Goal: Task Accomplishment & Management: Use online tool/utility

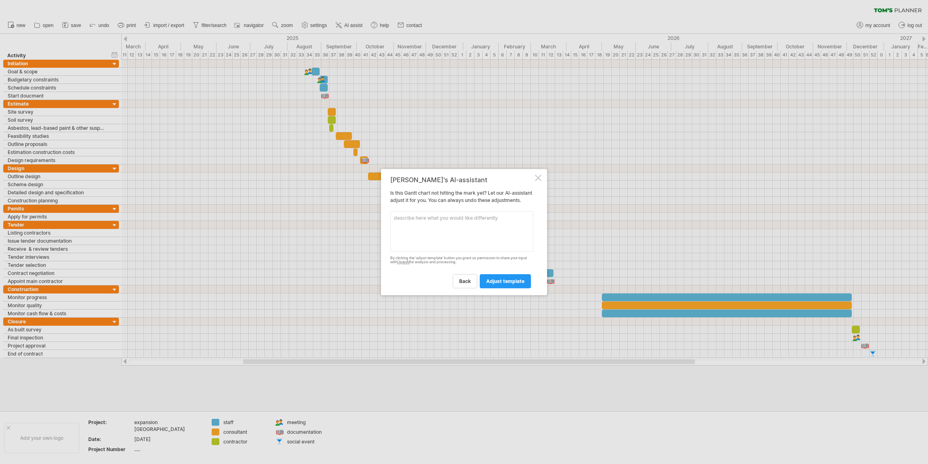
click at [538, 175] on div at bounding box center [538, 178] width 6 height 6
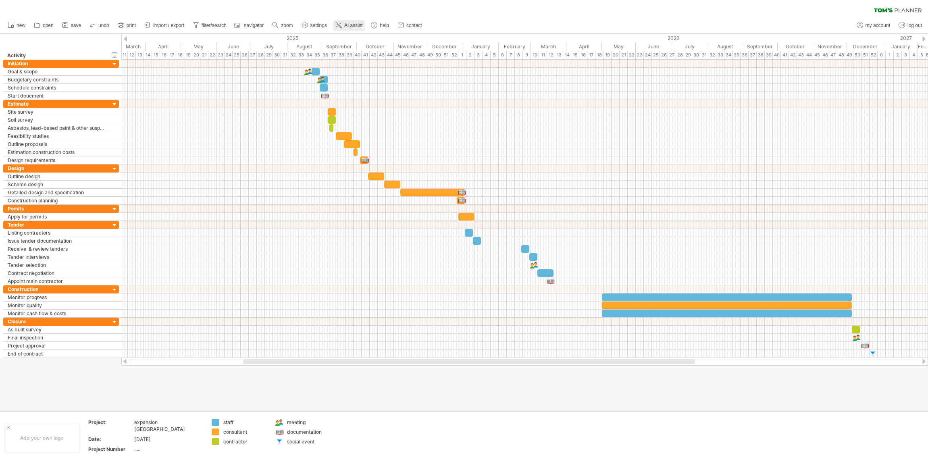
click at [346, 25] on span "AI assist" at bounding box center [353, 26] width 18 height 6
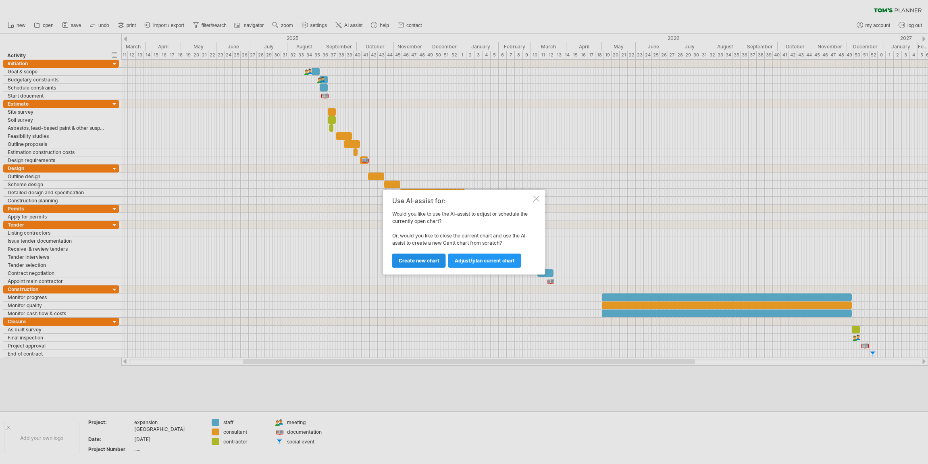
click at [415, 261] on span "Create new chart" at bounding box center [419, 261] width 41 height 6
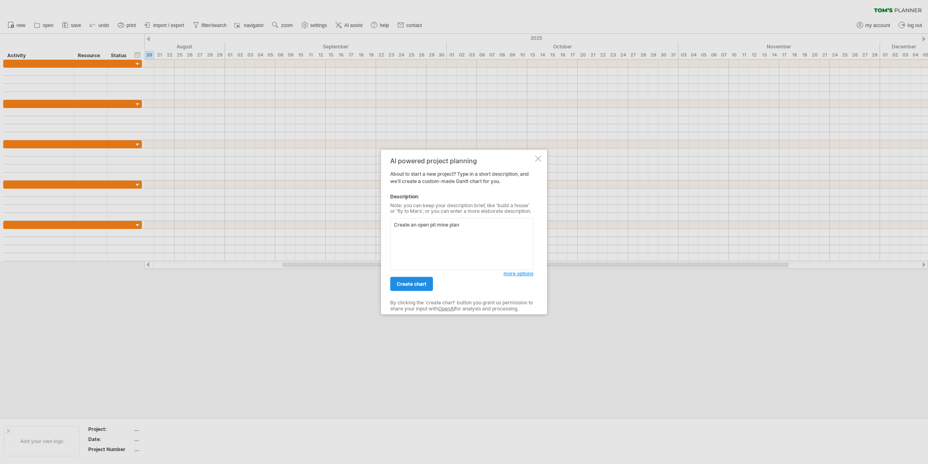
type textarea "Create an open pit mine plan"
click at [400, 282] on span "create chart" at bounding box center [412, 284] width 30 height 6
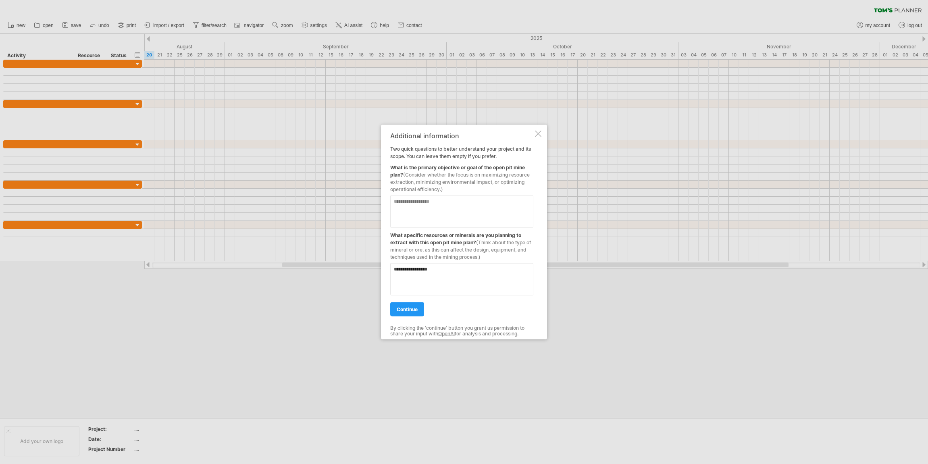
type textarea "**********"
drag, startPoint x: 440, startPoint y: 271, endPoint x: 359, endPoint y: 269, distance: 81.5
click at [359, 269] on div "Trying to reach [DOMAIN_NAME] Connected again... 0% clear filter new" at bounding box center [464, 232] width 928 height 464
click at [398, 202] on textarea at bounding box center [461, 211] width 143 height 32
type textarea "*"
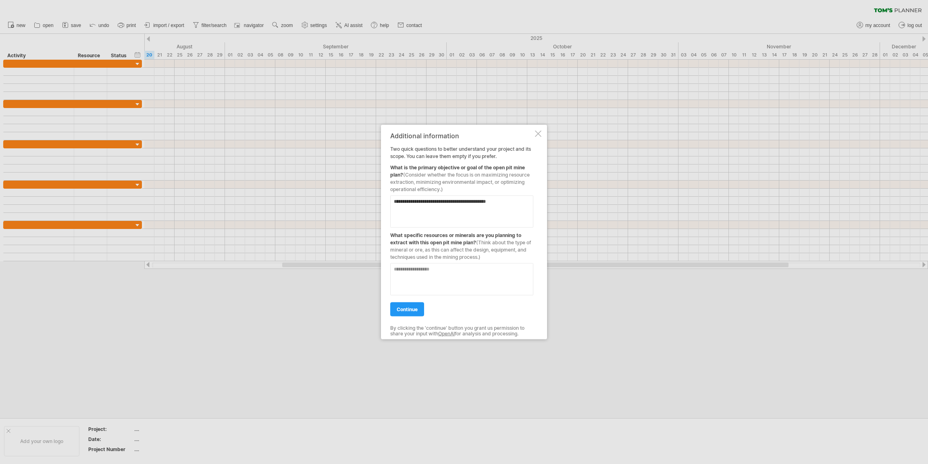
type textarea "**********"
click at [398, 269] on textarea at bounding box center [461, 279] width 143 height 32
type textarea "**********"
click at [412, 310] on span "continue" at bounding box center [407, 309] width 21 height 6
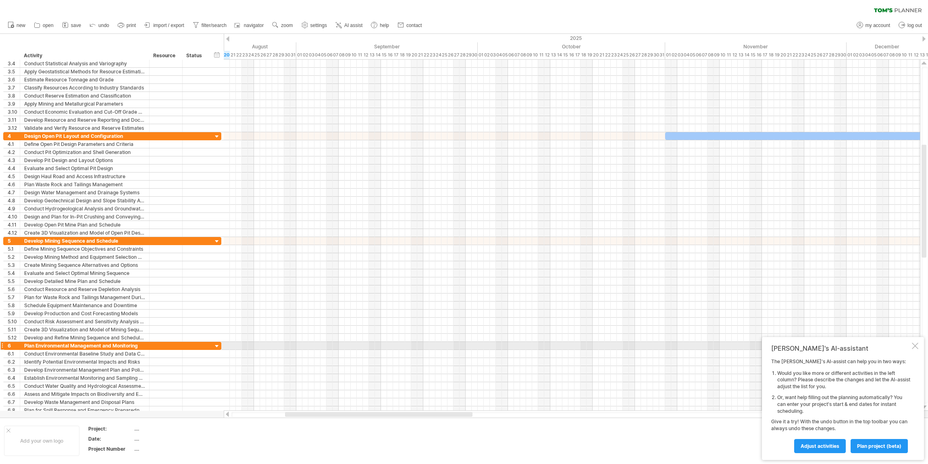
click at [917, 345] on div at bounding box center [915, 346] width 6 height 6
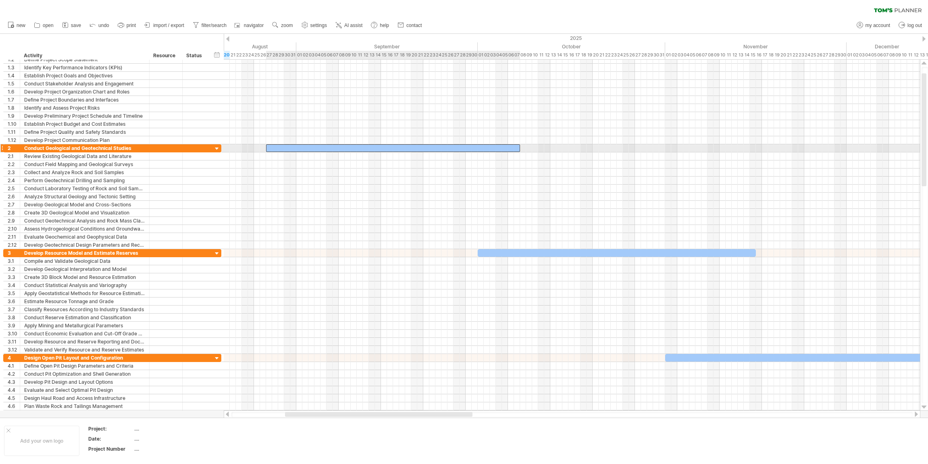
click at [312, 145] on div at bounding box center [393, 148] width 254 height 8
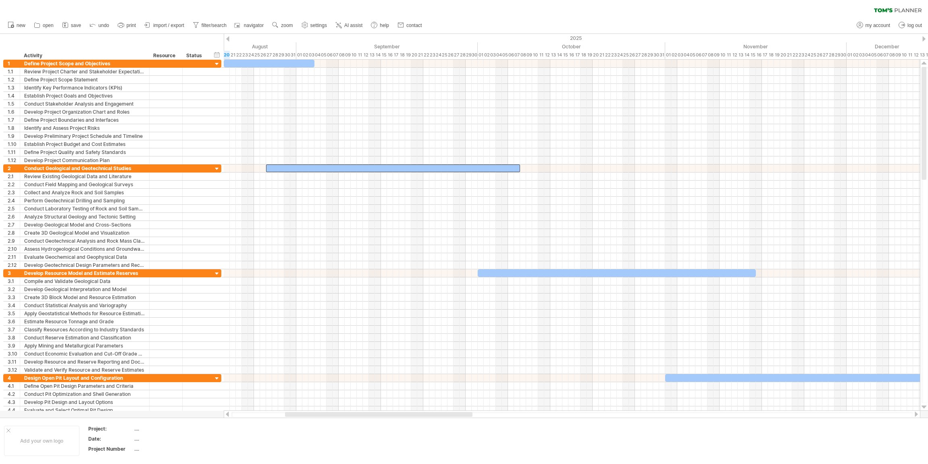
click at [513, 15] on div "clear filter reapply filter" at bounding box center [464, 8] width 928 height 17
click at [11, 24] on icon at bounding box center [11, 25] width 8 height 8
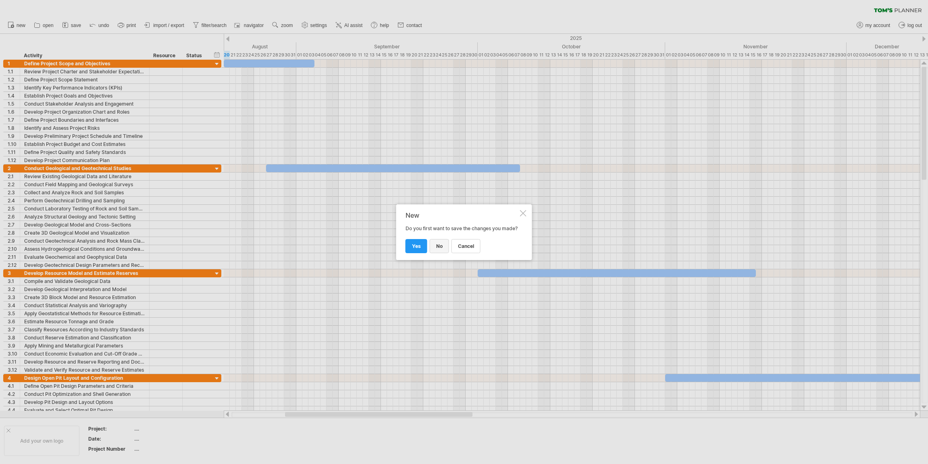
click at [435, 248] on link "no" at bounding box center [439, 246] width 19 height 14
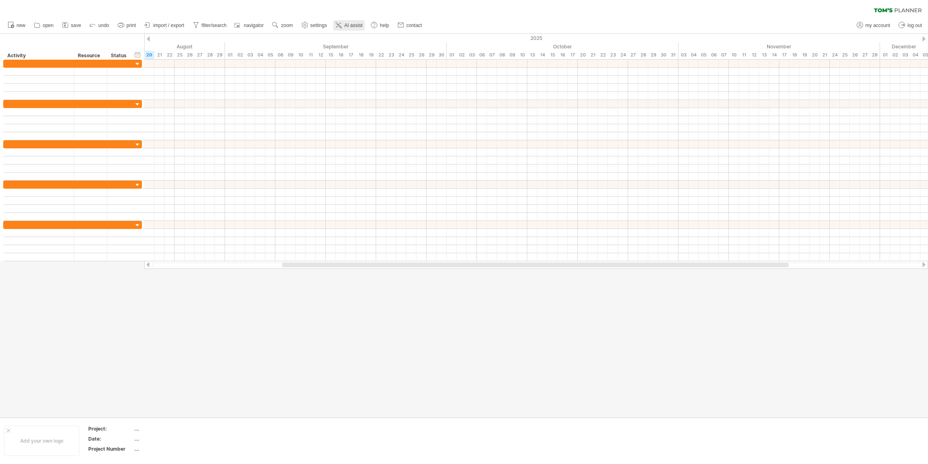
click at [344, 23] on link "AI assist" at bounding box center [349, 25] width 31 height 10
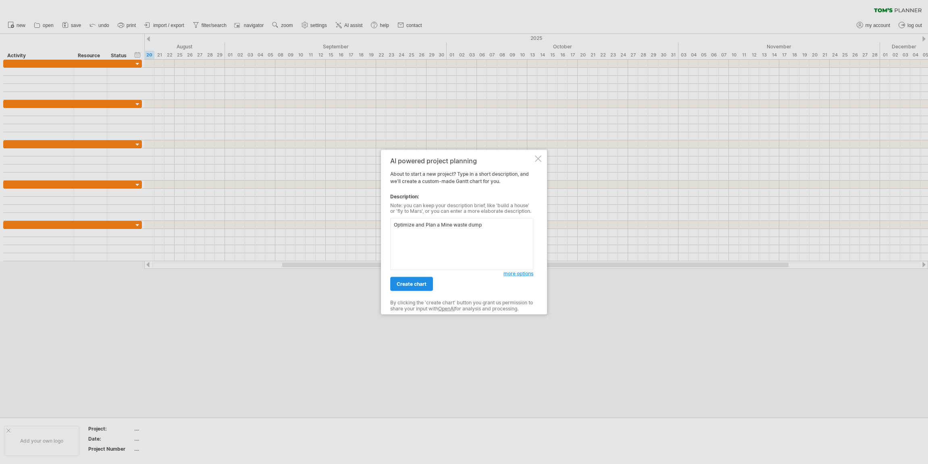
type textarea "Optimize and Plan a Mine waste dump"
click at [405, 282] on span "create chart" at bounding box center [412, 284] width 30 height 6
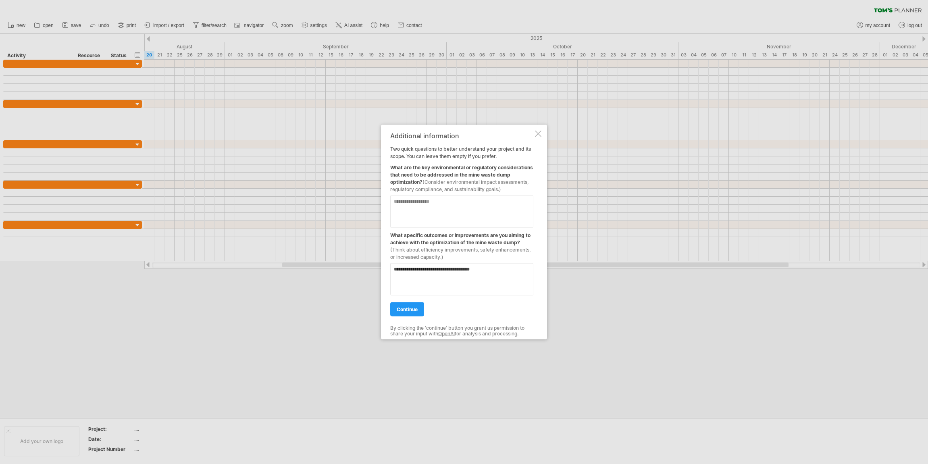
type textarea "**********"
click at [393, 206] on textarea at bounding box center [461, 211] width 143 height 32
type textarea "*"
type textarea "**********"
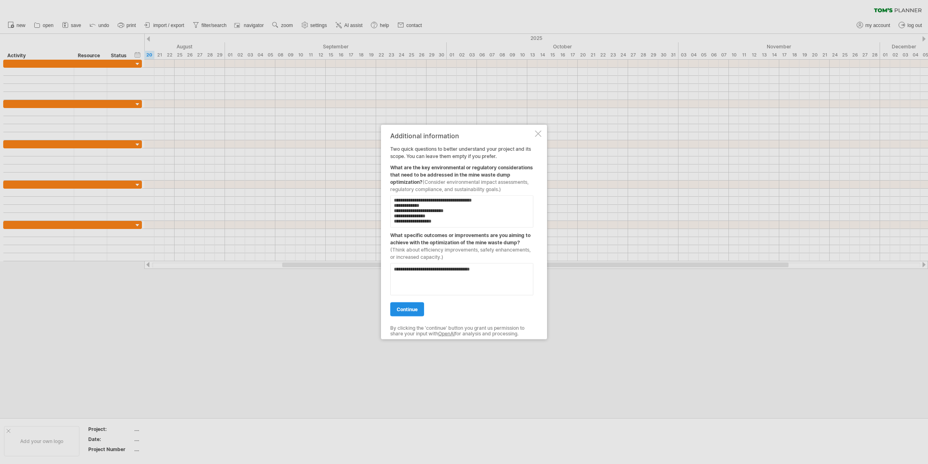
click at [402, 312] on span "continue" at bounding box center [407, 309] width 21 height 6
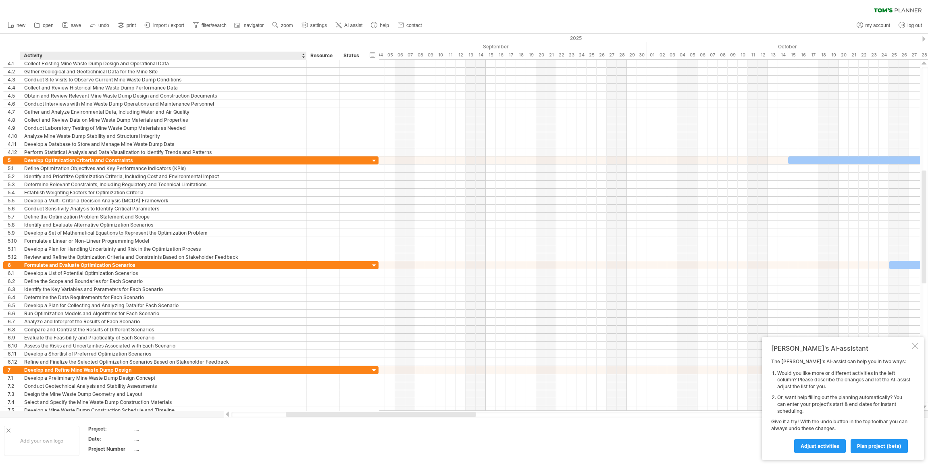
drag, startPoint x: 148, startPoint y: 55, endPoint x: 304, endPoint y: 59, distance: 155.7
click at [305, 59] on div at bounding box center [306, 56] width 3 height 8
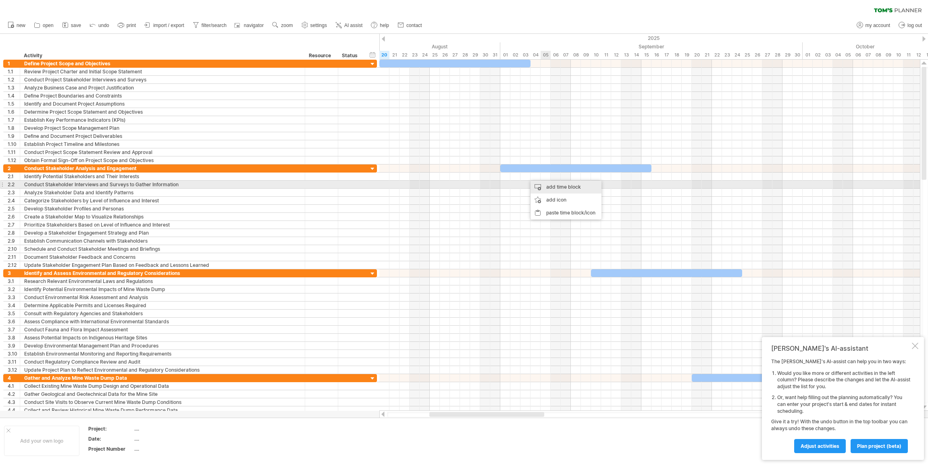
click at [566, 186] on div "add time block" at bounding box center [566, 187] width 71 height 13
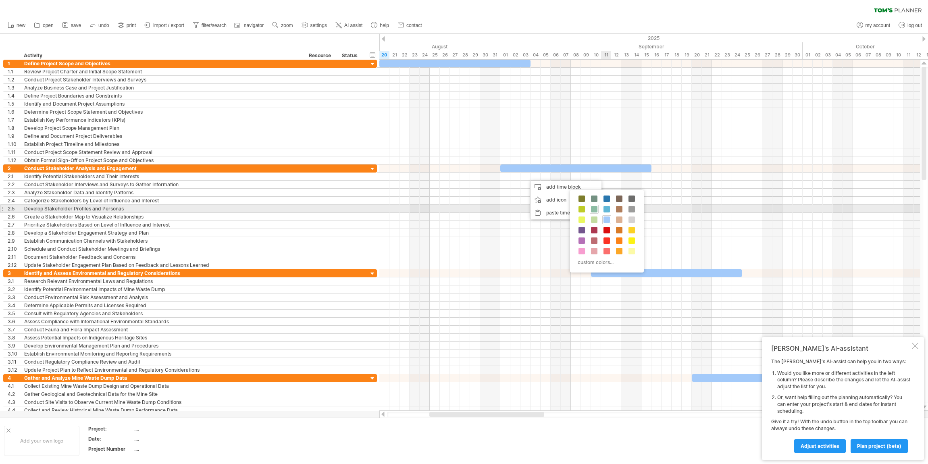
click at [594, 209] on span at bounding box center [594, 209] width 6 height 6
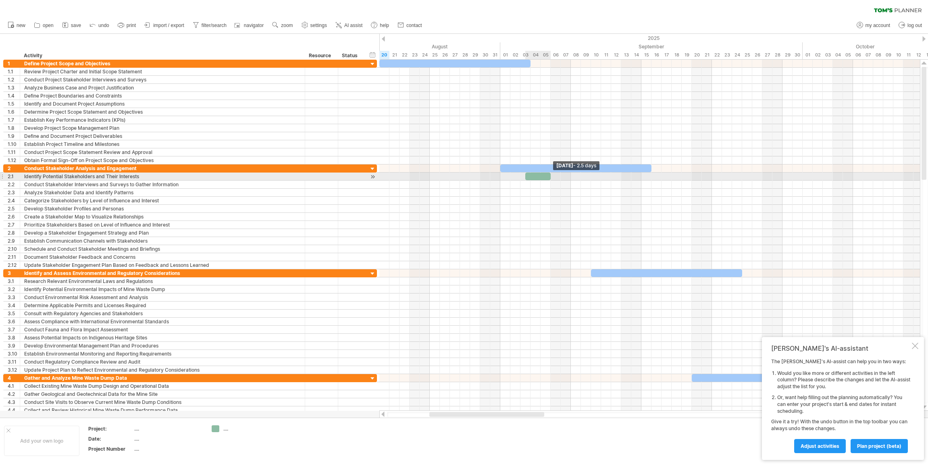
drag, startPoint x: 534, startPoint y: 177, endPoint x: 550, endPoint y: 177, distance: 15.7
click at [550, 177] on span at bounding box center [550, 177] width 3 height 8
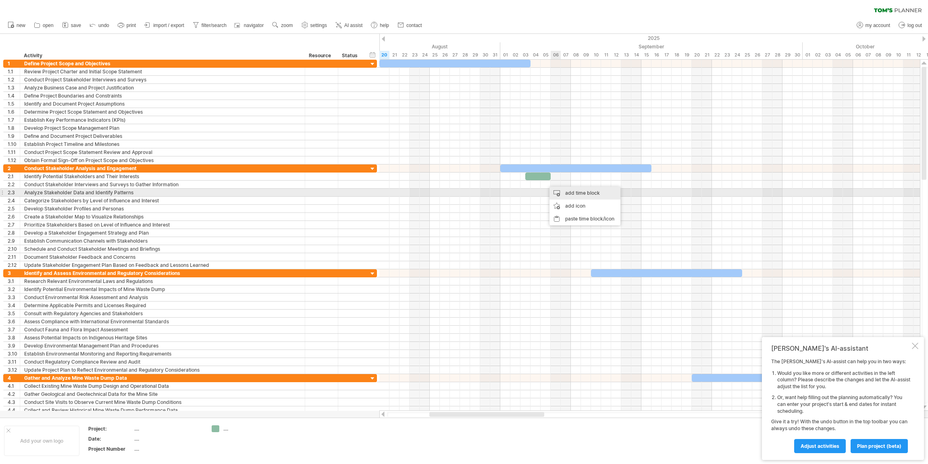
click at [574, 194] on div "add time block" at bounding box center [585, 193] width 71 height 13
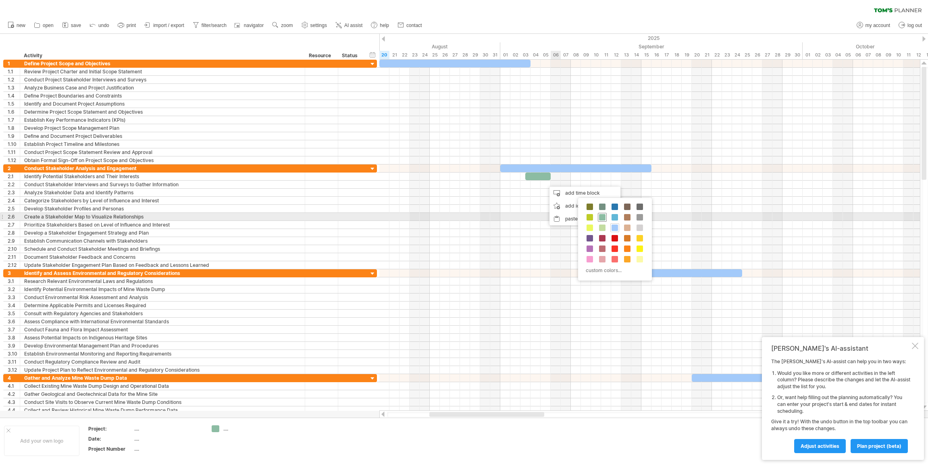
click at [604, 216] on span at bounding box center [602, 217] width 6 height 6
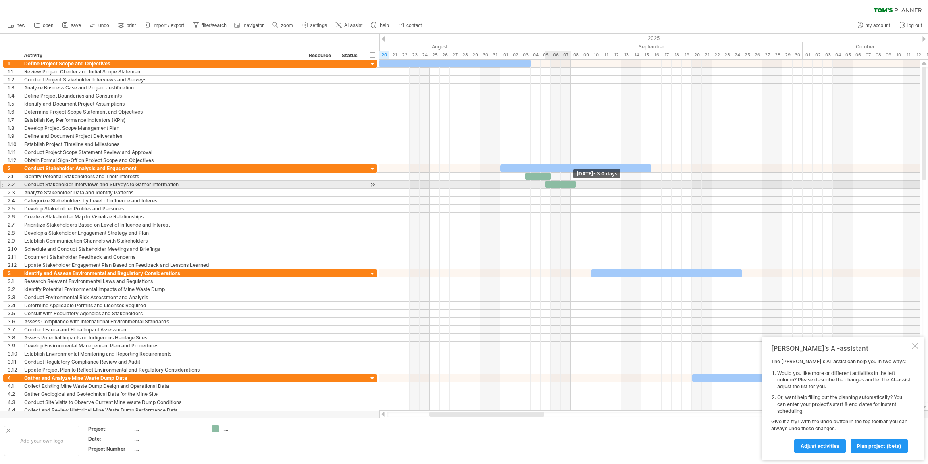
drag, startPoint x: 556, startPoint y: 182, endPoint x: 577, endPoint y: 184, distance: 21.4
click at [577, 184] on span at bounding box center [575, 185] width 3 height 8
drag, startPoint x: 554, startPoint y: 184, endPoint x: 568, endPoint y: 184, distance: 14.1
click at [568, 184] on div at bounding box center [576, 185] width 30 height 8
click at [557, 185] on span at bounding box center [556, 185] width 3 height 8
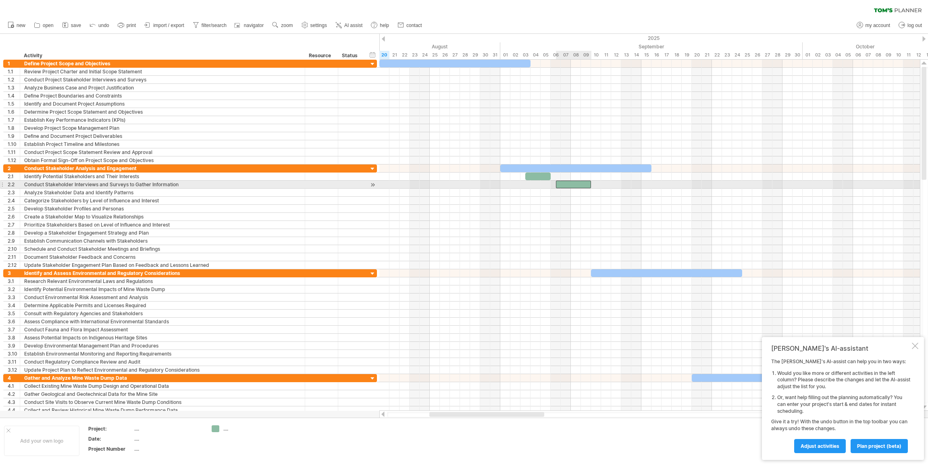
click at [563, 184] on div at bounding box center [573, 185] width 35 height 8
drag, startPoint x: 571, startPoint y: 184, endPoint x: 567, endPoint y: 184, distance: 4.8
click at [567, 184] on div at bounding box center [568, 185] width 35 height 8
drag, startPoint x: 550, startPoint y: 184, endPoint x: 548, endPoint y: 176, distance: 7.9
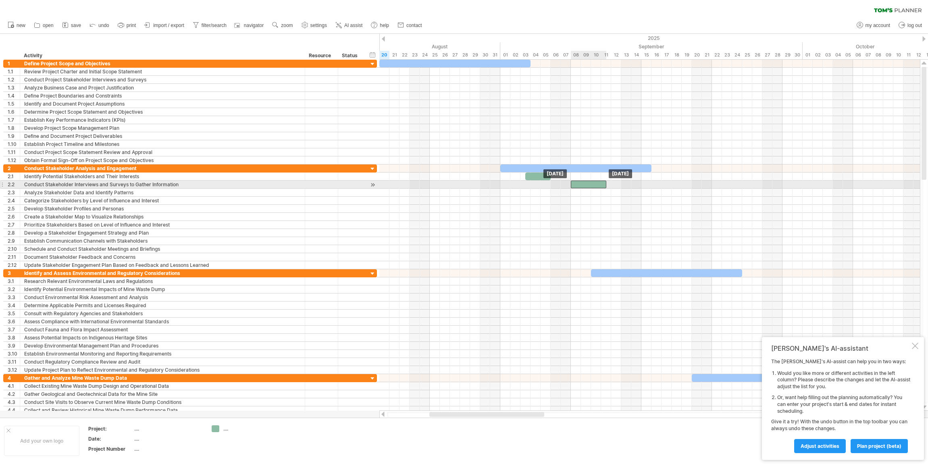
drag, startPoint x: 566, startPoint y: 183, endPoint x: 589, endPoint y: 184, distance: 23.0
click at [589, 184] on div at bounding box center [588, 185] width 35 height 8
click at [582, 184] on div at bounding box center [588, 185] width 35 height 8
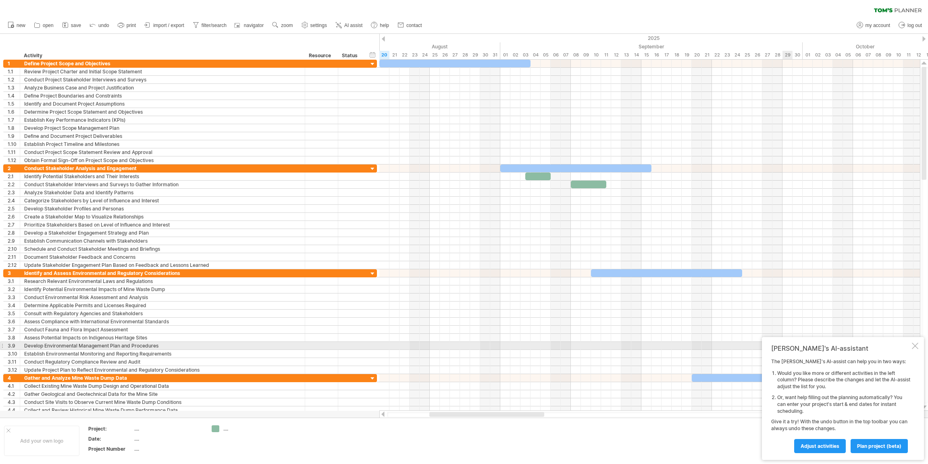
click at [915, 347] on div at bounding box center [915, 346] width 6 height 6
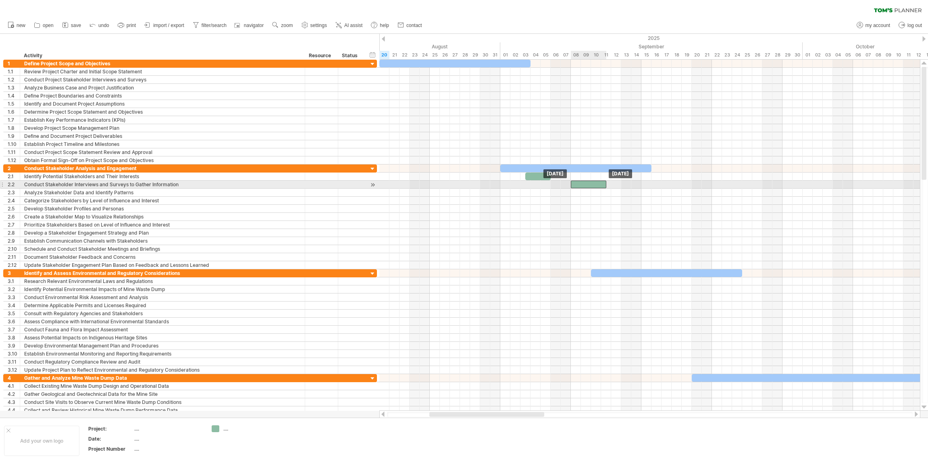
click at [578, 185] on div at bounding box center [588, 185] width 35 height 8
click at [540, 176] on div at bounding box center [537, 177] width 25 height 8
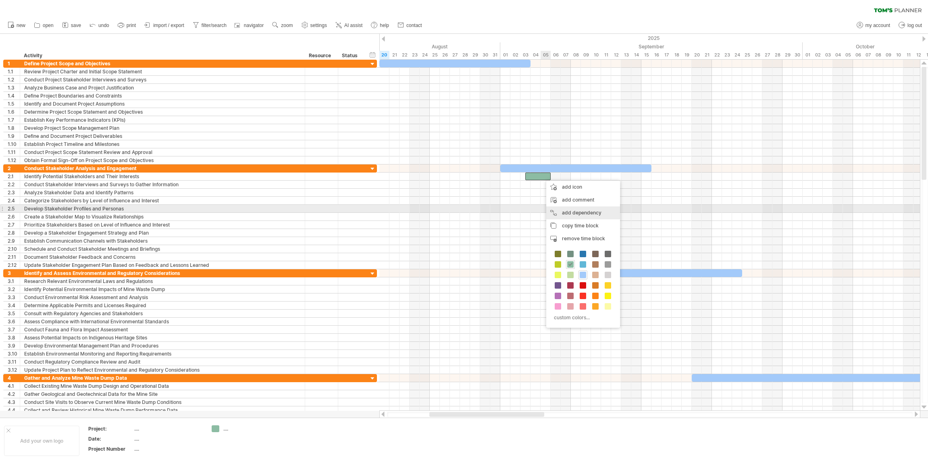
click at [569, 211] on div "add dependency You can use dependencies when you require tasks to be done in a …" at bounding box center [583, 212] width 74 height 13
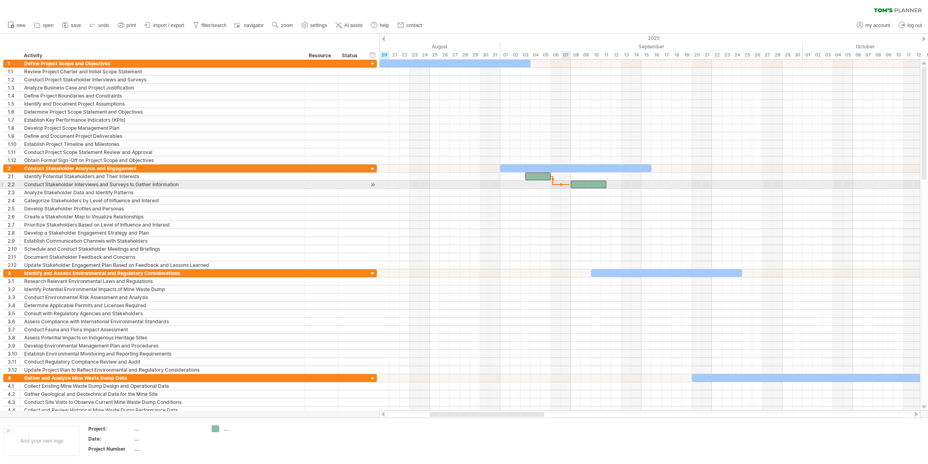
click at [570, 185] on span at bounding box center [570, 185] width 3 height 8
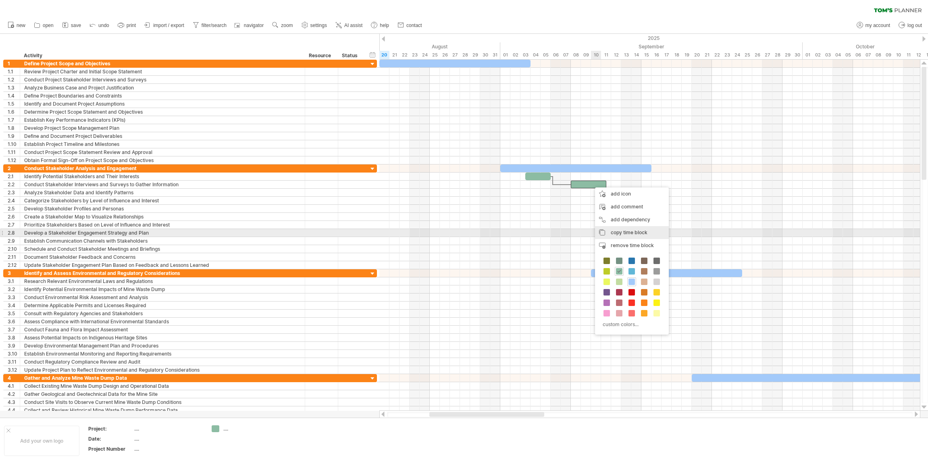
click at [629, 233] on span "copy time block" at bounding box center [629, 232] width 37 height 6
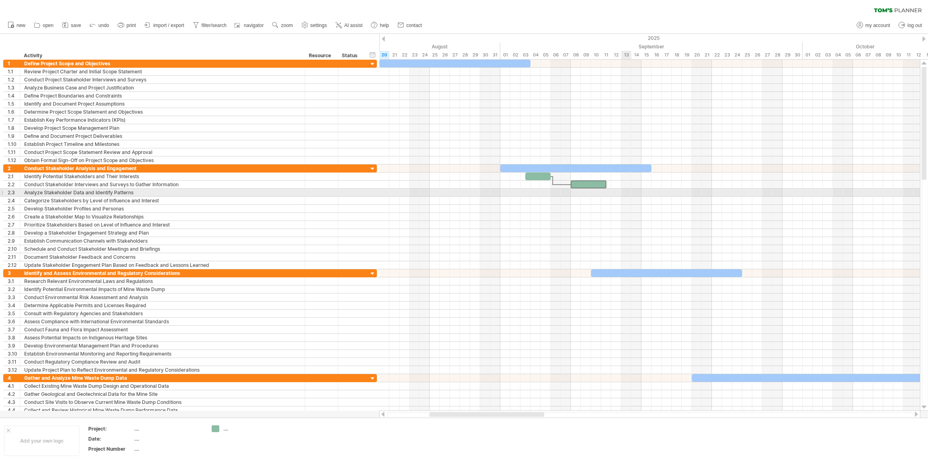
click at [628, 194] on div at bounding box center [650, 193] width 541 height 8
click at [613, 194] on div at bounding box center [650, 193] width 541 height 8
click at [635, 202] on div "add time block" at bounding box center [650, 203] width 71 height 13
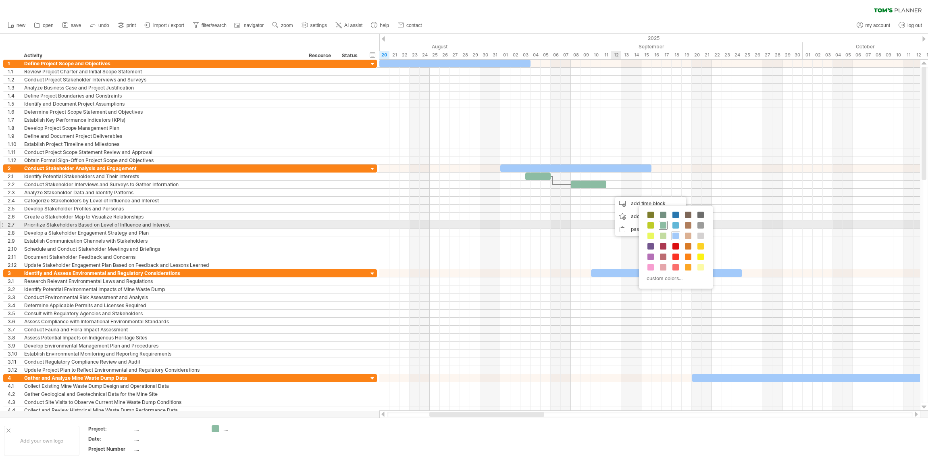
click at [663, 224] on span at bounding box center [663, 225] width 6 height 6
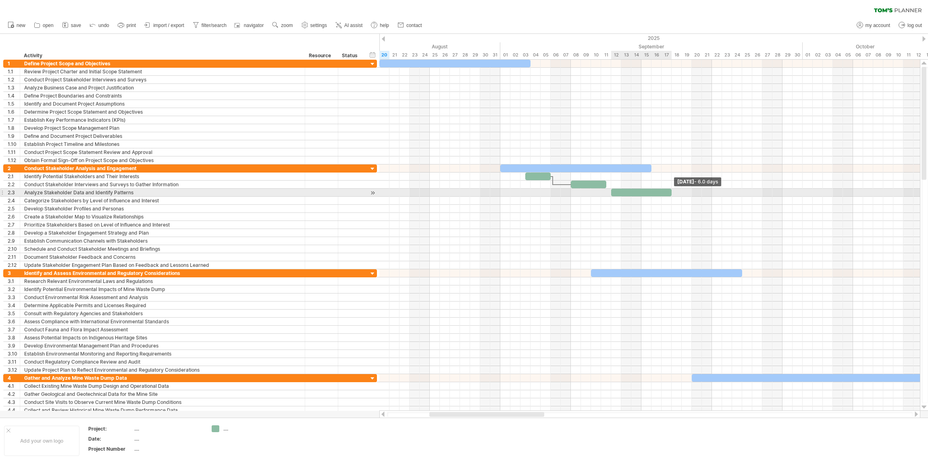
drag, startPoint x: 621, startPoint y: 193, endPoint x: 671, endPoint y: 193, distance: 49.6
click at [671, 193] on span at bounding box center [671, 193] width 3 height 8
drag, startPoint x: 627, startPoint y: 192, endPoint x: 621, endPoint y: 192, distance: 6.0
click at [621, 192] on div at bounding box center [636, 193] width 60 height 8
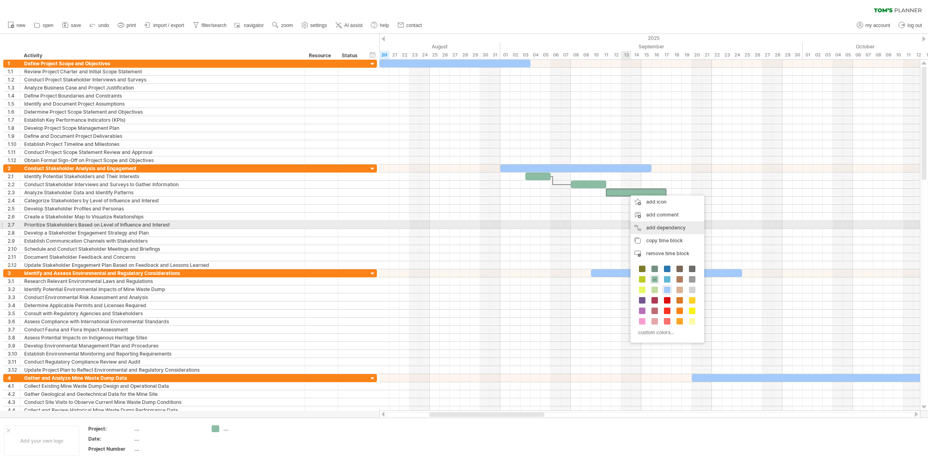
click at [659, 225] on div "add dependency You can use dependencies when you require tasks to be done in a …" at bounding box center [668, 227] width 74 height 13
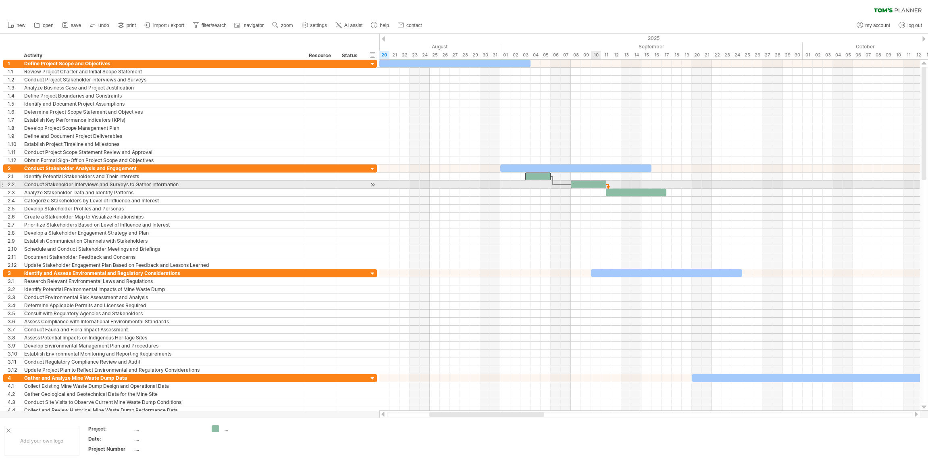
click at [601, 183] on div at bounding box center [588, 185] width 35 height 8
drag, startPoint x: 623, startPoint y: 192, endPoint x: 659, endPoint y: 192, distance: 35.9
click at [659, 192] on div at bounding box center [672, 193] width 60 height 8
drag, startPoint x: 702, startPoint y: 192, endPoint x: 691, endPoint y: 193, distance: 10.9
click at [691, 193] on span at bounding box center [691, 193] width 3 height 8
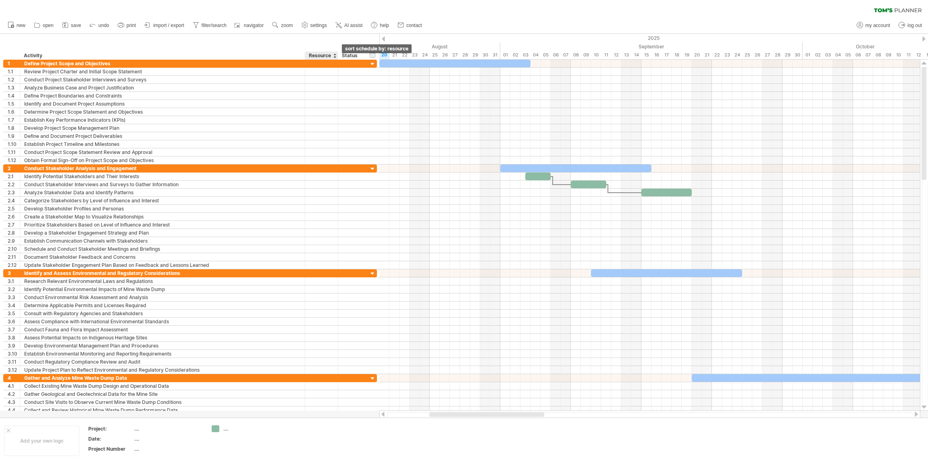
click at [335, 56] on div at bounding box center [334, 56] width 3 height 8
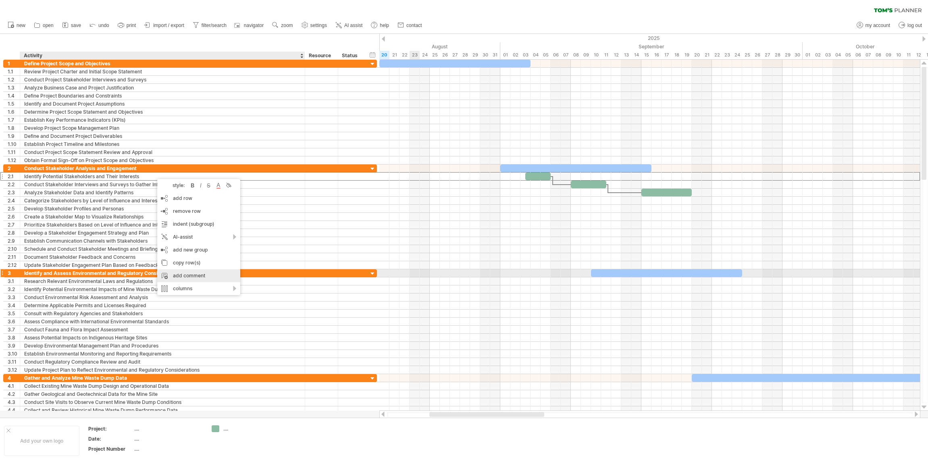
click at [195, 275] on div "add comment" at bounding box center [198, 275] width 83 height 13
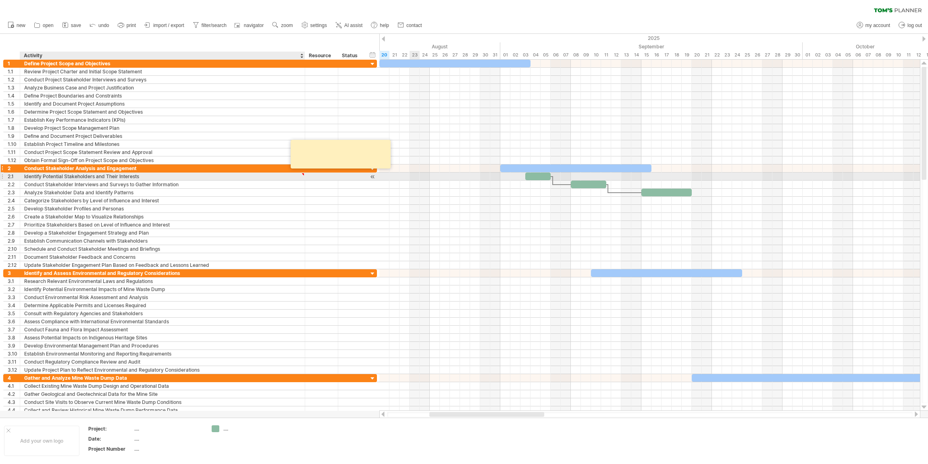
click at [264, 166] on div "Conduct Stakeholder Analysis and Engagement" at bounding box center [162, 169] width 277 height 8
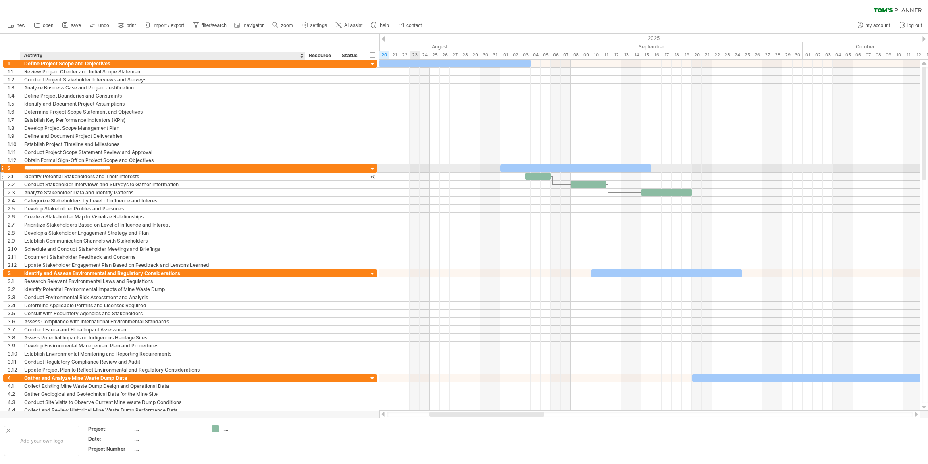
click at [277, 173] on div "Identify Potential Stakeholders and Their Interests" at bounding box center [162, 177] width 277 height 8
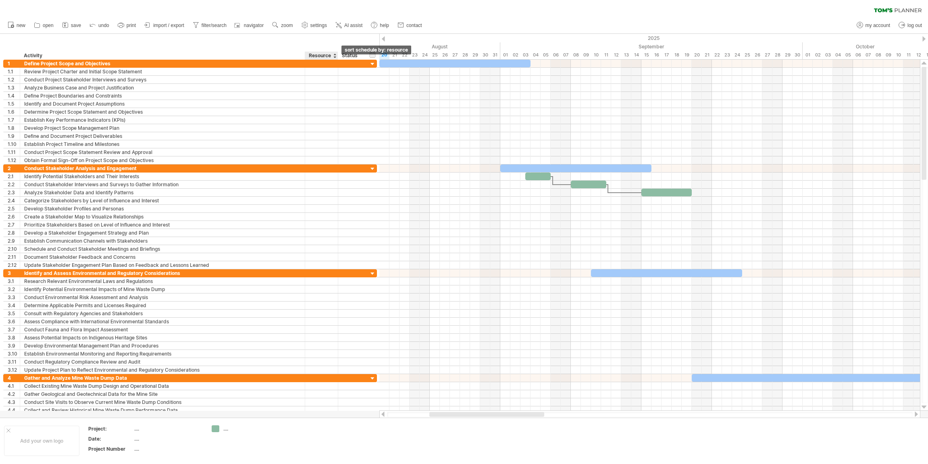
click at [335, 57] on div at bounding box center [334, 56] width 3 height 8
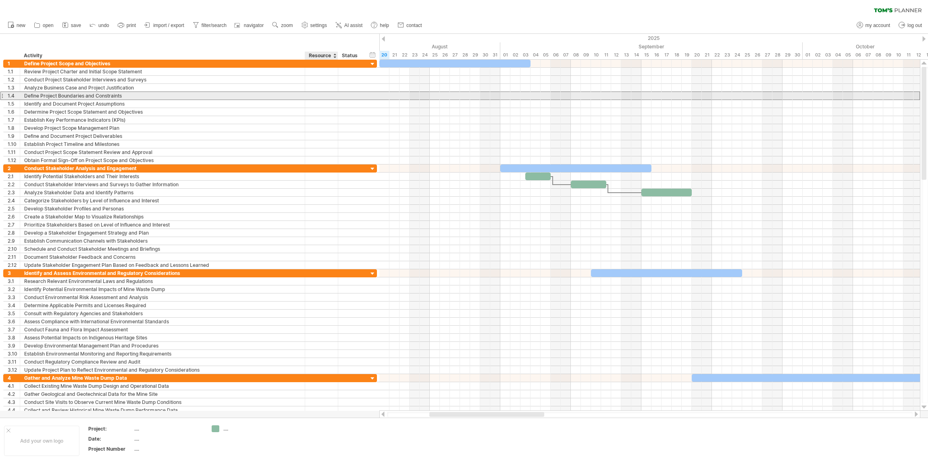
click at [284, 94] on div "Define Project Boundaries and Constraints" at bounding box center [162, 96] width 277 height 8
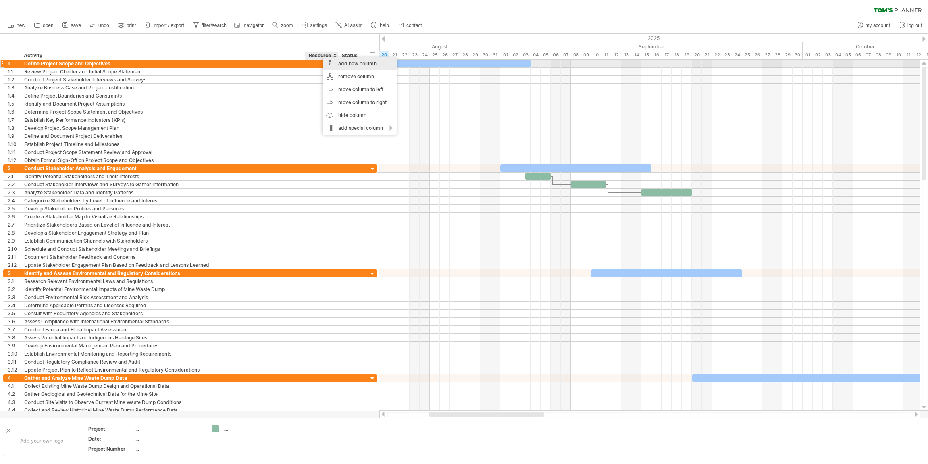
click at [355, 62] on div "add new column" at bounding box center [360, 63] width 74 height 13
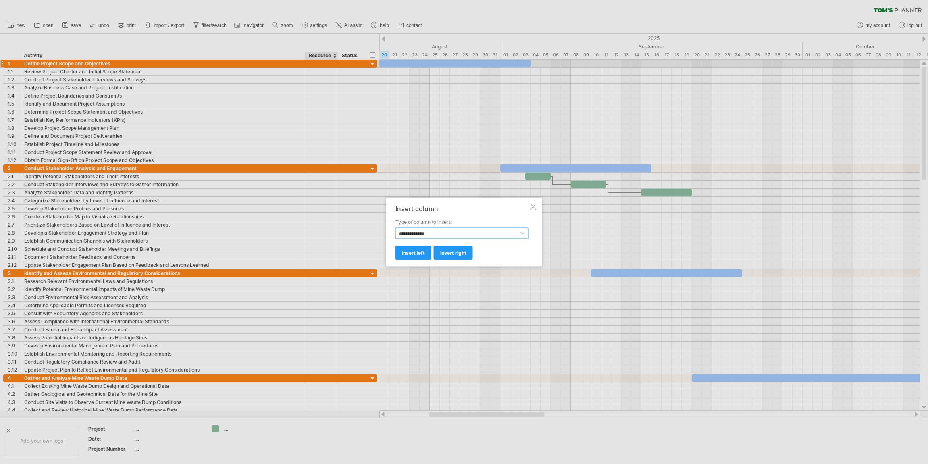
click at [525, 234] on select "**********" at bounding box center [462, 232] width 133 height 11
click at [533, 205] on div at bounding box center [533, 206] width 6 height 6
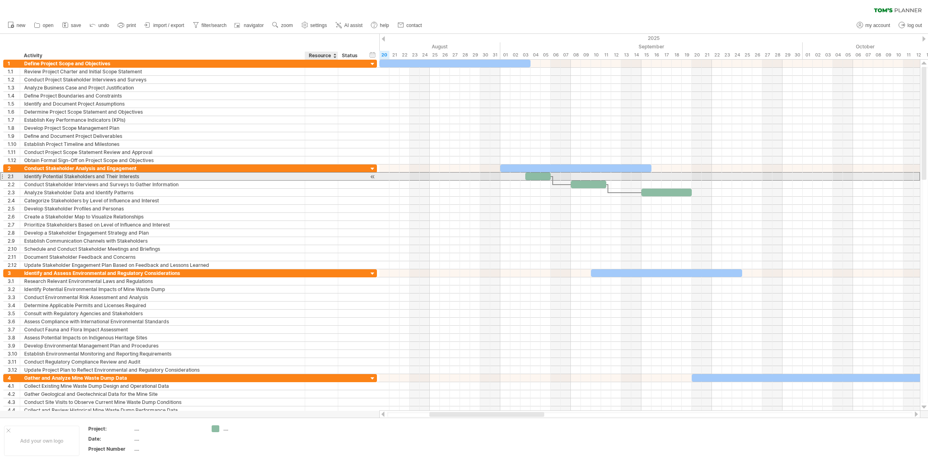
click at [324, 178] on div at bounding box center [321, 177] width 25 height 8
click at [316, 186] on div at bounding box center [321, 185] width 25 height 8
click at [318, 177] on div at bounding box center [321, 177] width 25 height 8
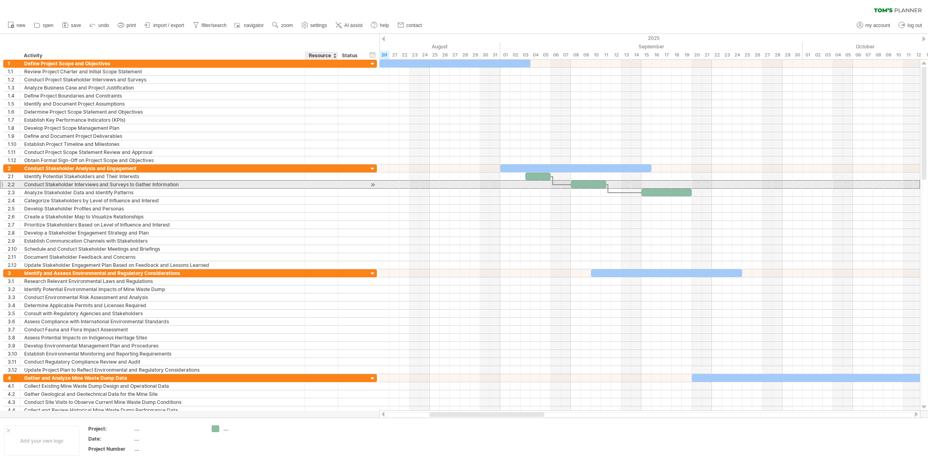
click at [232, 181] on div "Conduct Stakeholder Interviews and Surveys to Gather Information" at bounding box center [162, 185] width 277 height 8
click at [325, 178] on div at bounding box center [321, 177] width 25 height 8
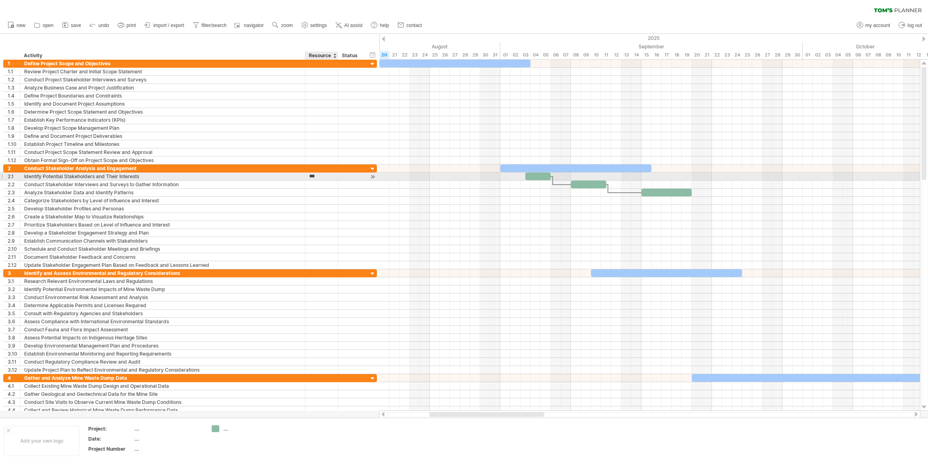
type input "****"
click at [354, 177] on div at bounding box center [351, 177] width 18 height 8
click at [372, 176] on div at bounding box center [373, 177] width 8 height 8
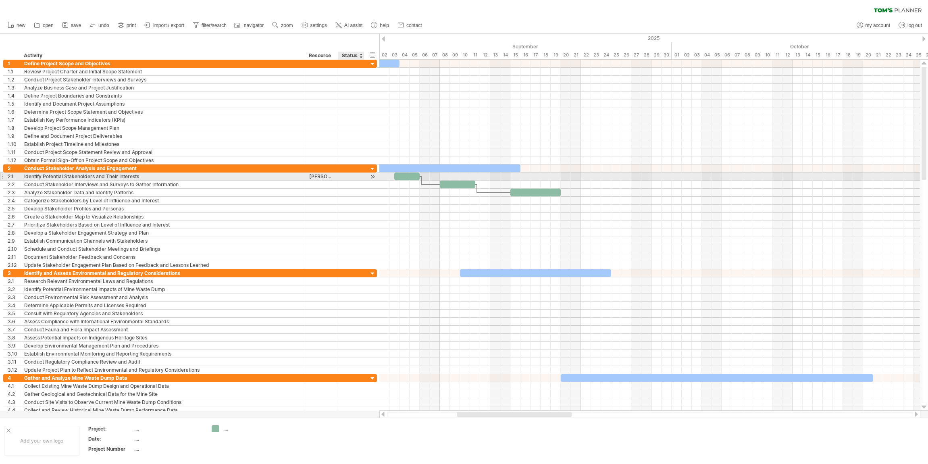
click at [372, 176] on div at bounding box center [373, 177] width 8 height 8
click at [373, 176] on div at bounding box center [373, 177] width 8 height 8
click at [346, 175] on div at bounding box center [351, 177] width 18 height 8
click at [401, 176] on div at bounding box center [406, 177] width 25 height 8
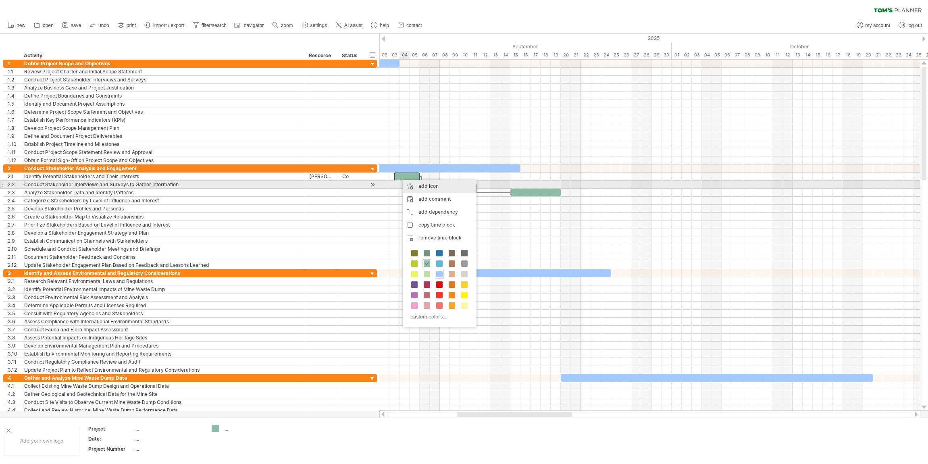
click at [434, 188] on div "add icon" at bounding box center [440, 186] width 74 height 13
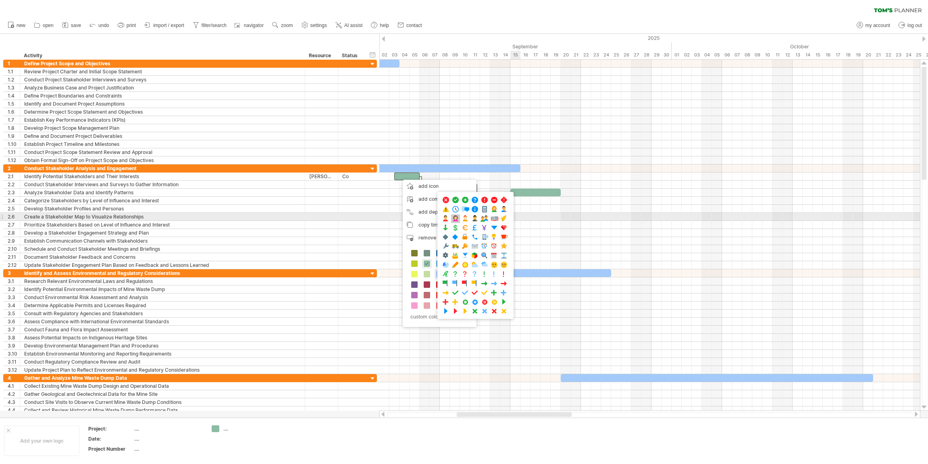
click at [455, 217] on span at bounding box center [456, 219] width 8 height 8
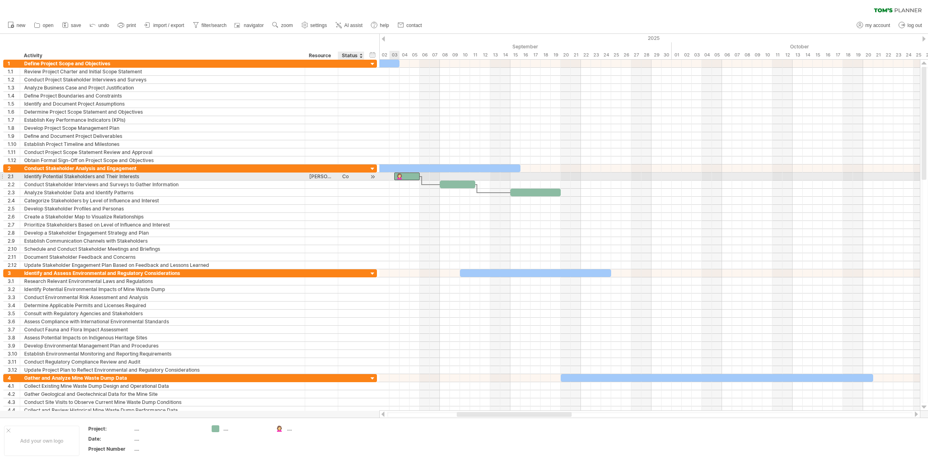
click at [354, 178] on div "Co" at bounding box center [351, 177] width 18 height 8
type input "********"
click at [365, 188] on div "**********" at bounding box center [190, 185] width 374 height 8
click at [354, 175] on div "Complete" at bounding box center [351, 177] width 18 height 8
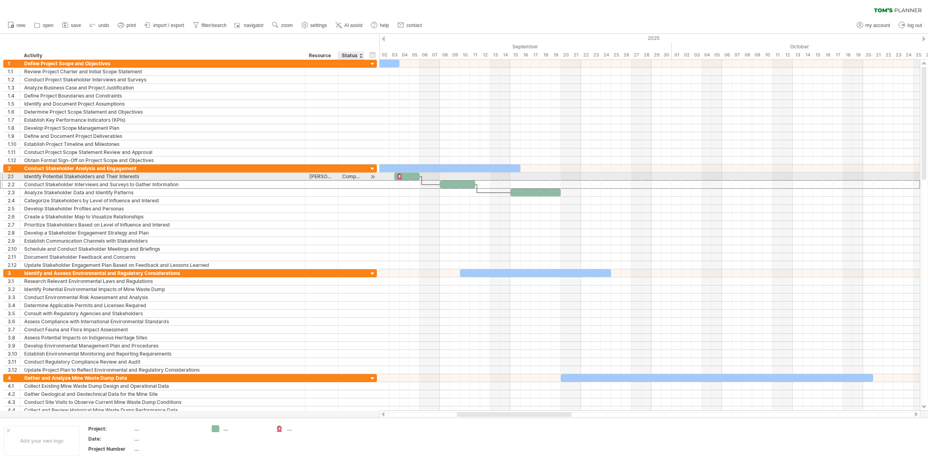
scroll to position [0, 0]
click at [363, 176] on div at bounding box center [363, 177] width 4 height 8
click at [354, 175] on div "Complete" at bounding box center [351, 177] width 18 height 8
click at [363, 177] on div at bounding box center [363, 177] width 4 height 8
click at [353, 177] on div "Complete" at bounding box center [351, 177] width 18 height 8
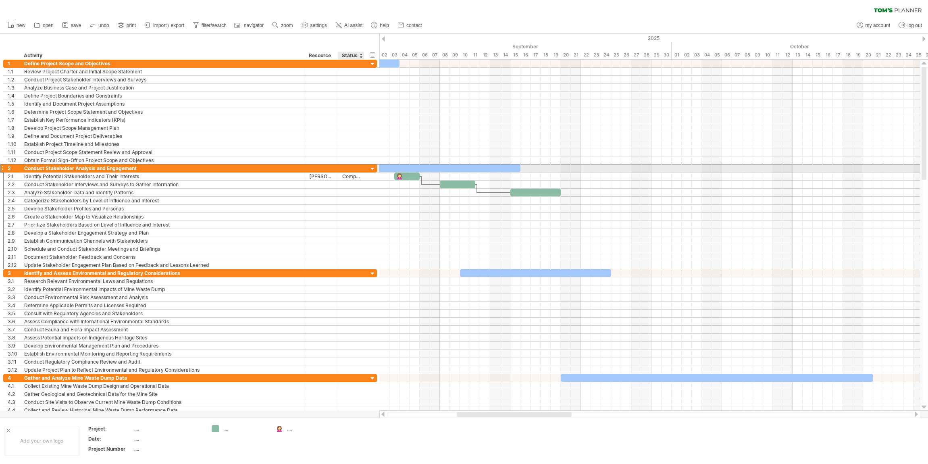
click at [351, 169] on div at bounding box center [351, 169] width 18 height 8
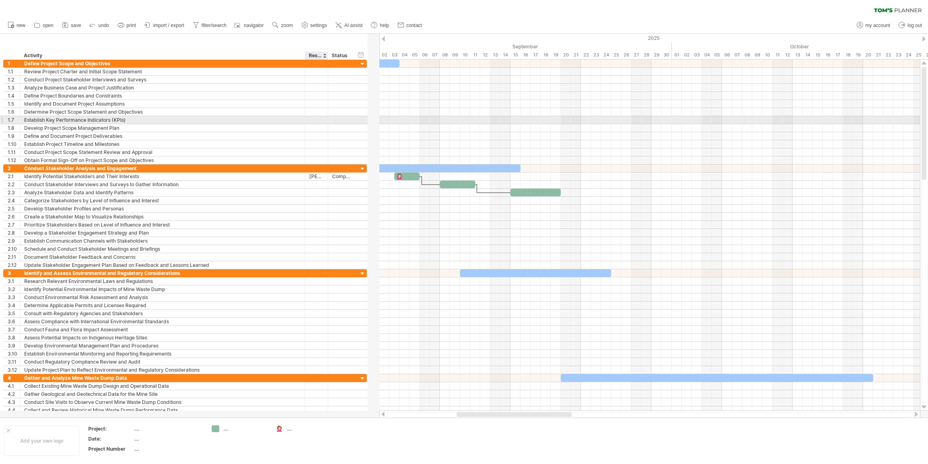
drag, startPoint x: 337, startPoint y: 121, endPoint x: 327, endPoint y: 122, distance: 10.2
click at [327, 122] on div at bounding box center [327, 120] width 4 height 8
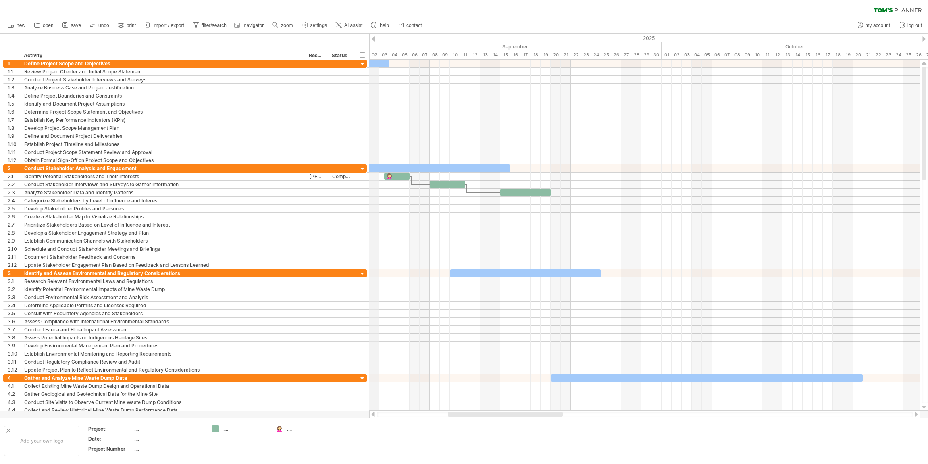
drag, startPoint x: 369, startPoint y: 42, endPoint x: 377, endPoint y: 42, distance: 7.7
click at [377, 42] on div "Trying to reach [DOMAIN_NAME] Connected again... 0% clear filter new 1" at bounding box center [464, 232] width 928 height 464
drag, startPoint x: 393, startPoint y: 416, endPoint x: 471, endPoint y: 421, distance: 77.6
click at [471, 421] on div "Trying to reach [DOMAIN_NAME] Connected again... 0% clear filter new 1" at bounding box center [464, 232] width 928 height 464
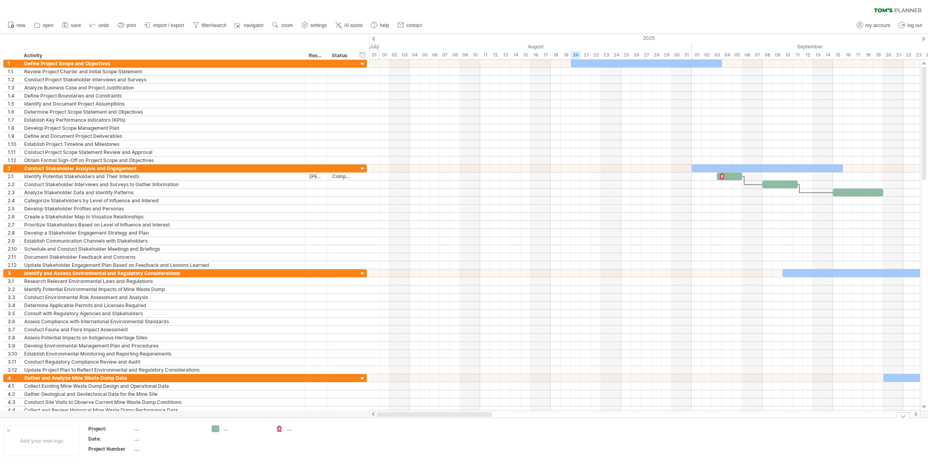
drag, startPoint x: 473, startPoint y: 416, endPoint x: 383, endPoint y: 415, distance: 89.9
click at [383, 415] on div at bounding box center [434, 414] width 115 height 5
click at [321, 38] on div "hide start/end/duration show start/end/duration ******** Activity ******** Reso…" at bounding box center [184, 47] width 369 height 26
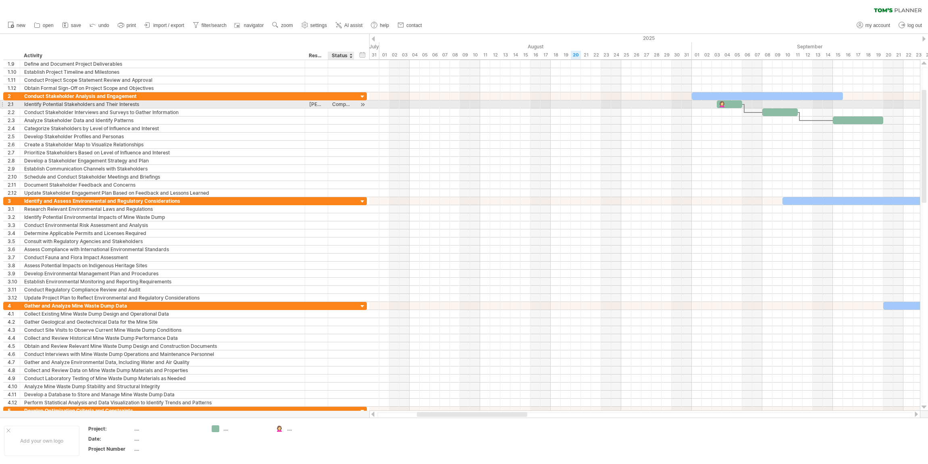
click at [361, 103] on div at bounding box center [363, 104] width 8 height 8
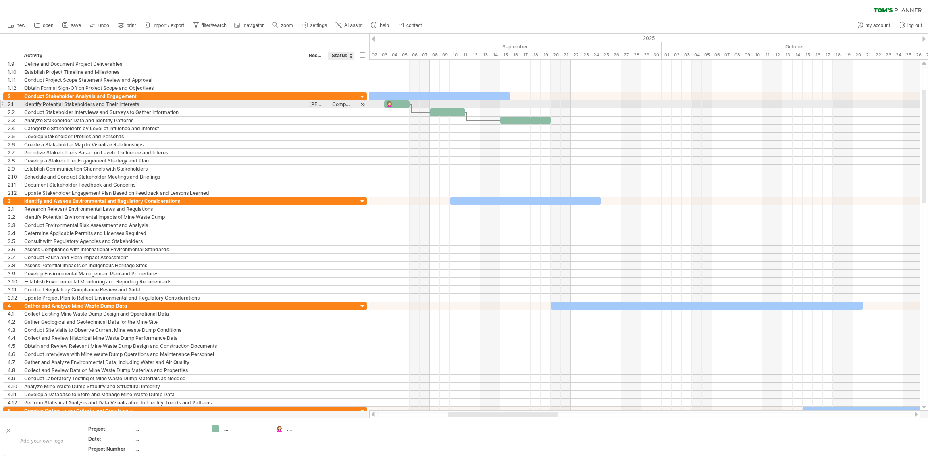
click at [361, 103] on div at bounding box center [363, 104] width 8 height 8
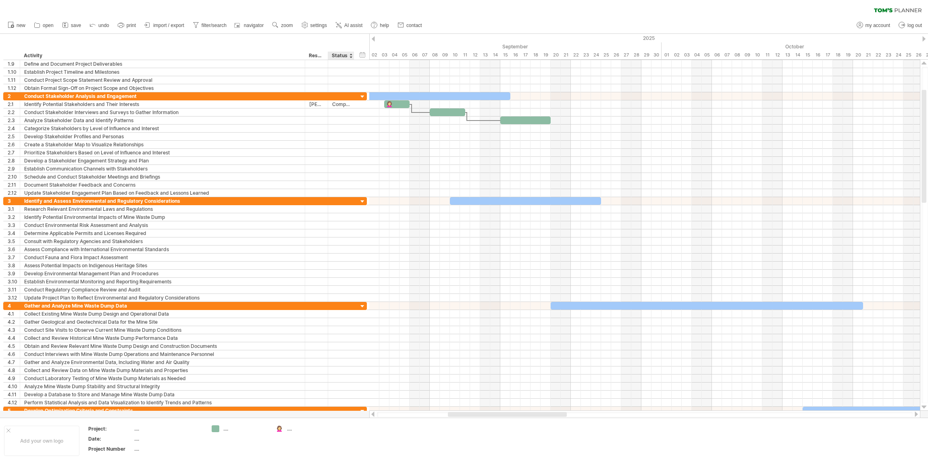
click at [349, 56] on div "Status" at bounding box center [341, 56] width 18 height 8
click at [351, 56] on div at bounding box center [350, 56] width 3 height 8
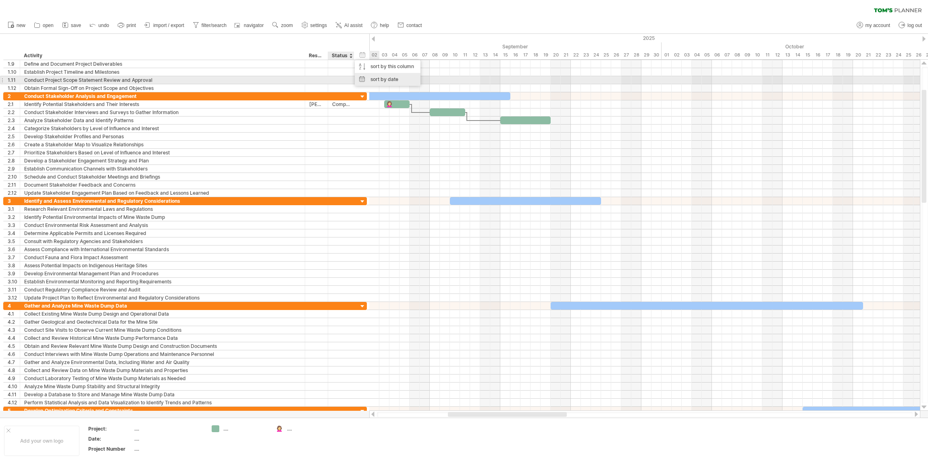
click at [379, 78] on div "sort by date" at bounding box center [388, 79] width 66 height 13
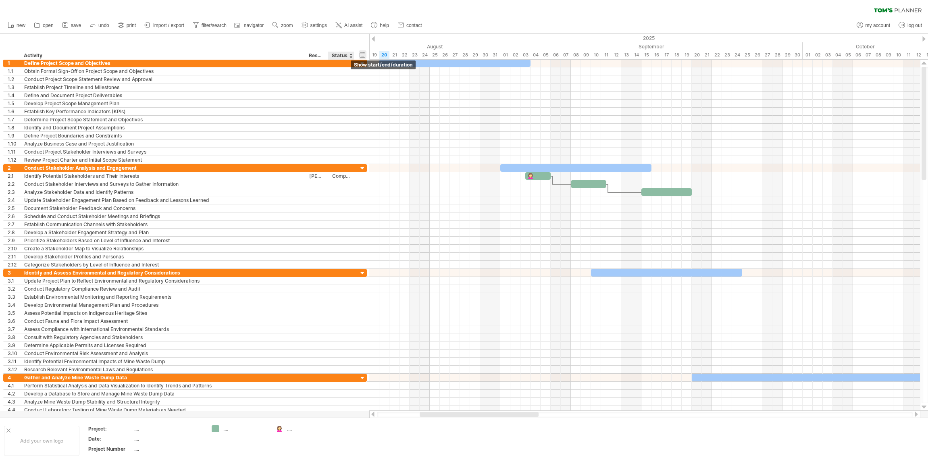
click at [361, 54] on div "hide start/end/duration show start/end/duration" at bounding box center [363, 54] width 8 height 8
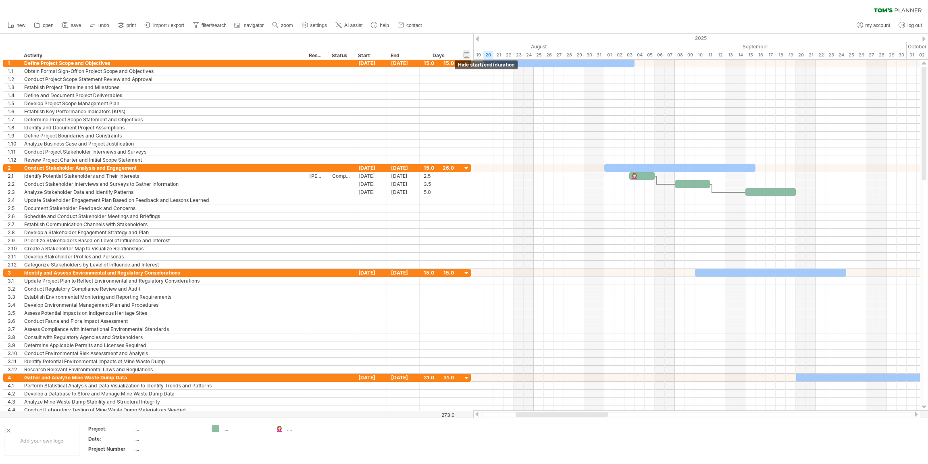
click at [467, 55] on div "hide start/end/duration show start/end/duration" at bounding box center [467, 54] width 8 height 8
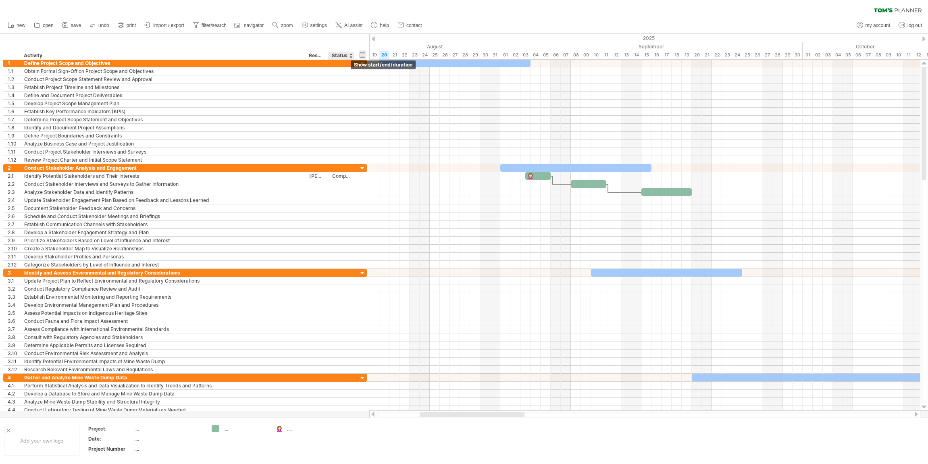
click at [361, 54] on div "hide start/end/duration show start/end/duration" at bounding box center [363, 54] width 8 height 8
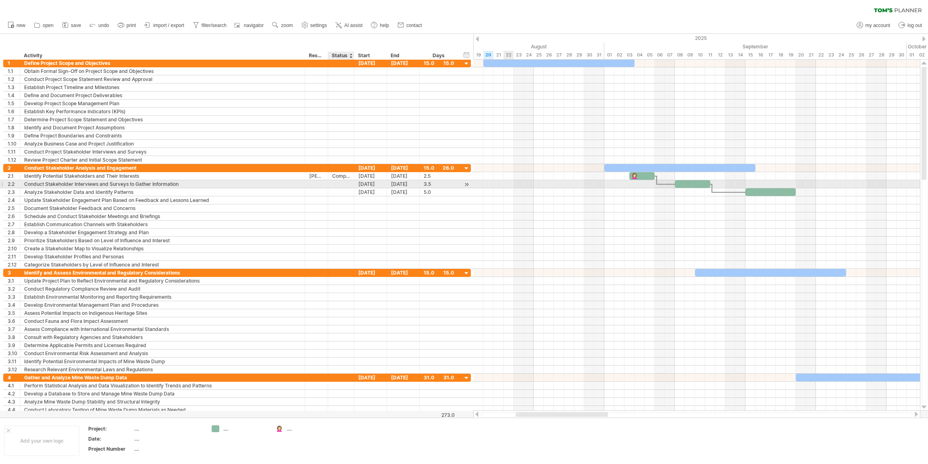
click at [344, 183] on div at bounding box center [341, 184] width 18 height 8
click at [345, 174] on div "Complete" at bounding box center [341, 176] width 18 height 8
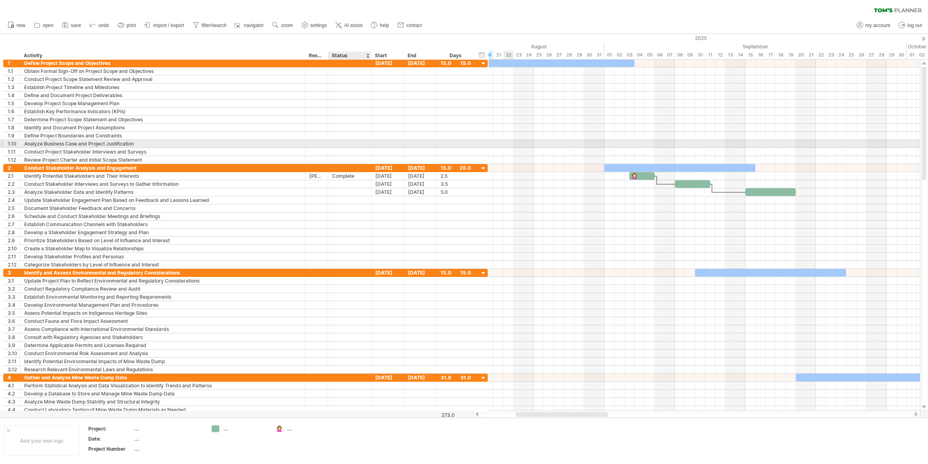
drag, startPoint x: 353, startPoint y: 144, endPoint x: 370, endPoint y: 143, distance: 16.9
click at [370, 143] on div at bounding box center [370, 144] width 4 height 8
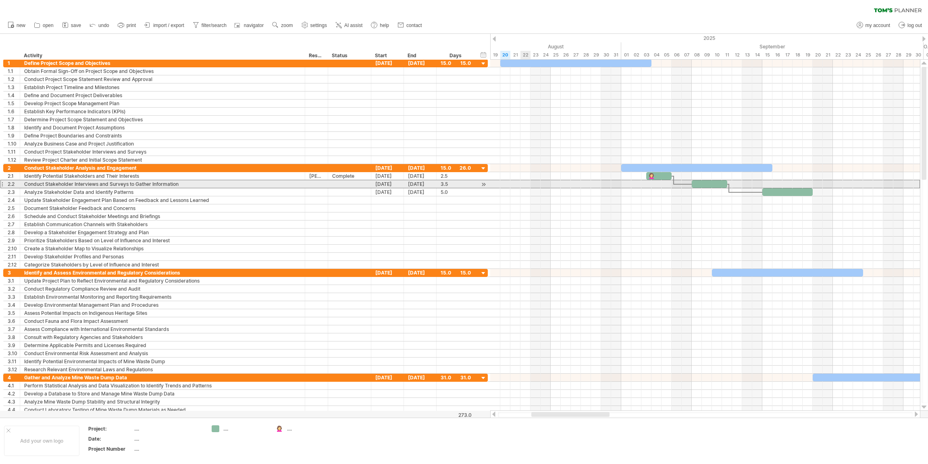
click at [351, 184] on div at bounding box center [349, 184] width 35 height 8
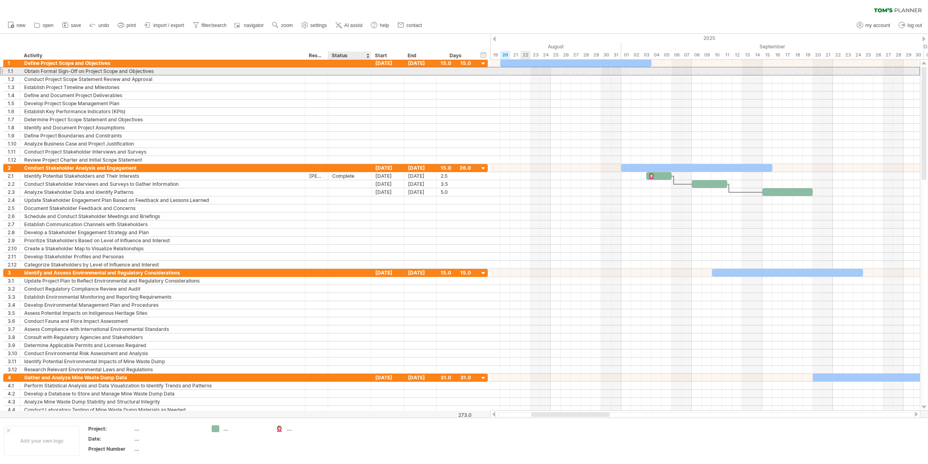
click at [345, 68] on div at bounding box center [349, 71] width 35 height 8
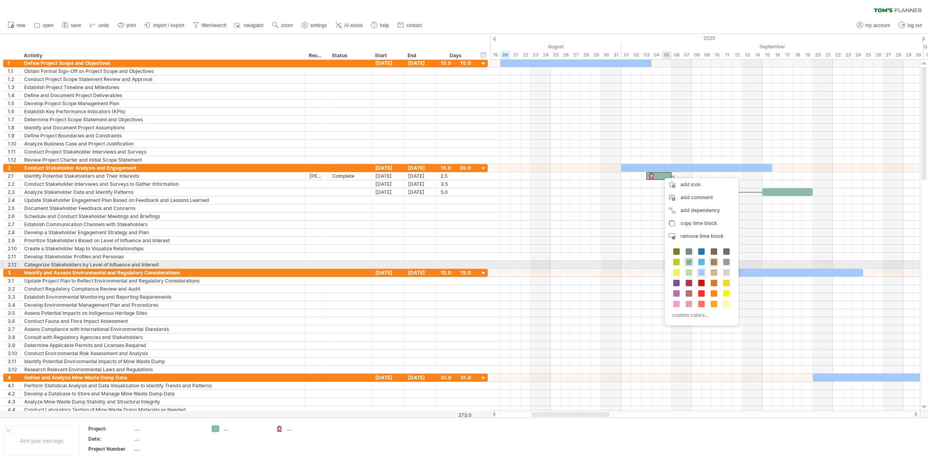
click at [715, 262] on span at bounding box center [714, 262] width 6 height 6
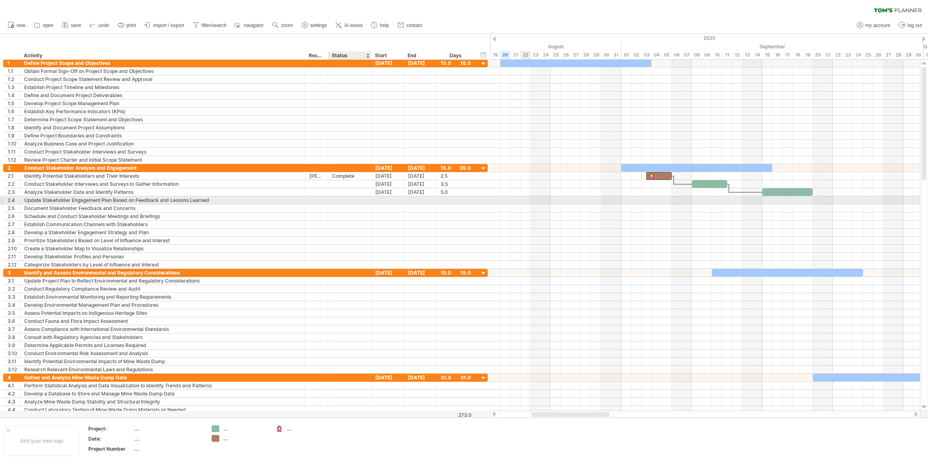
click at [359, 197] on div at bounding box center [349, 200] width 35 height 8
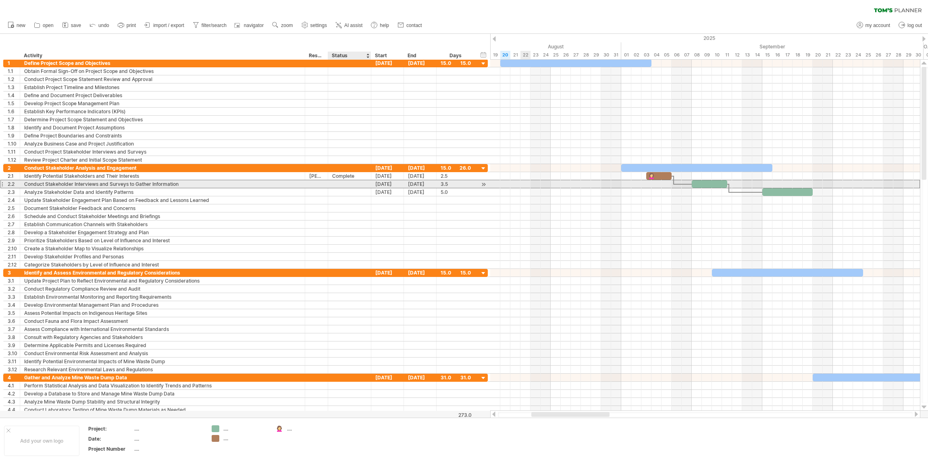
click at [354, 184] on div at bounding box center [349, 184] width 35 height 8
click at [482, 184] on div at bounding box center [484, 184] width 8 height 8
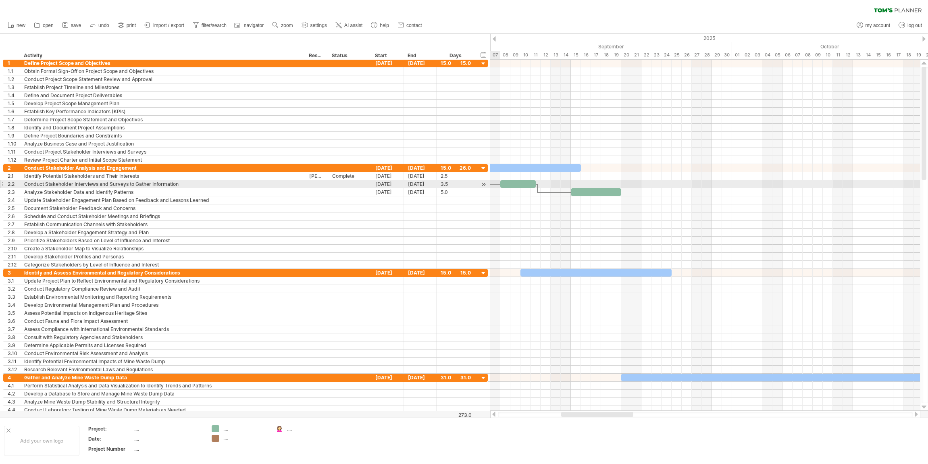
click at [482, 184] on div at bounding box center [484, 184] width 8 height 8
click at [485, 184] on div at bounding box center [484, 184] width 8 height 8
click at [484, 184] on div at bounding box center [484, 184] width 8 height 8
click at [484, 53] on div "hide start/end/duration show start/end/duration" at bounding box center [484, 54] width 8 height 8
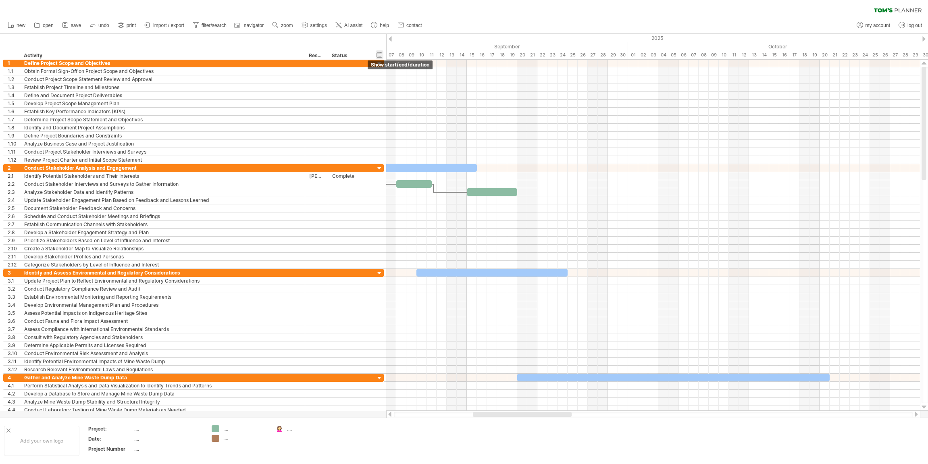
click at [379, 54] on div "hide start/end/duration show start/end/duration" at bounding box center [380, 54] width 8 height 8
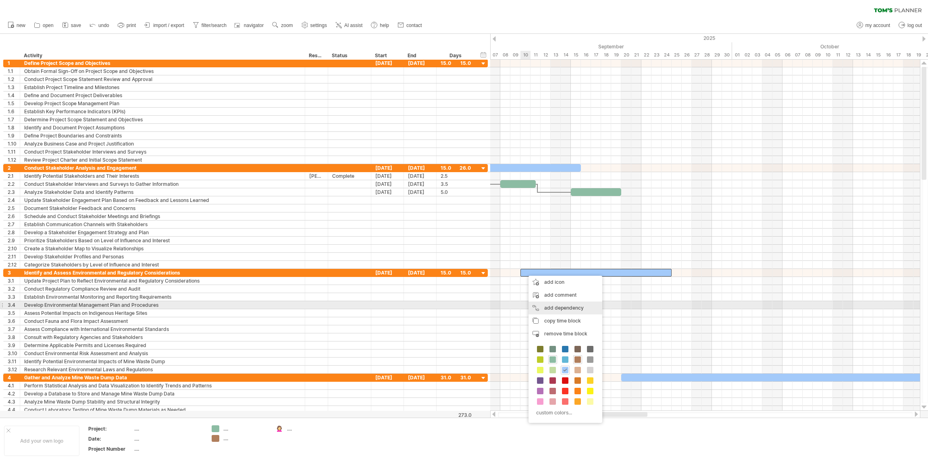
click at [553, 308] on div "add dependency You can use dependencies when you require tasks to be done in a …" at bounding box center [566, 308] width 74 height 13
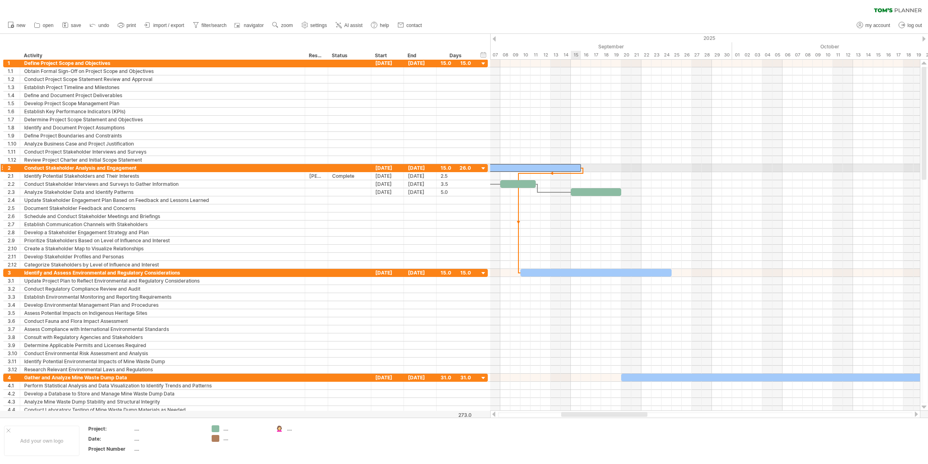
click at [577, 167] on div at bounding box center [505, 168] width 151 height 8
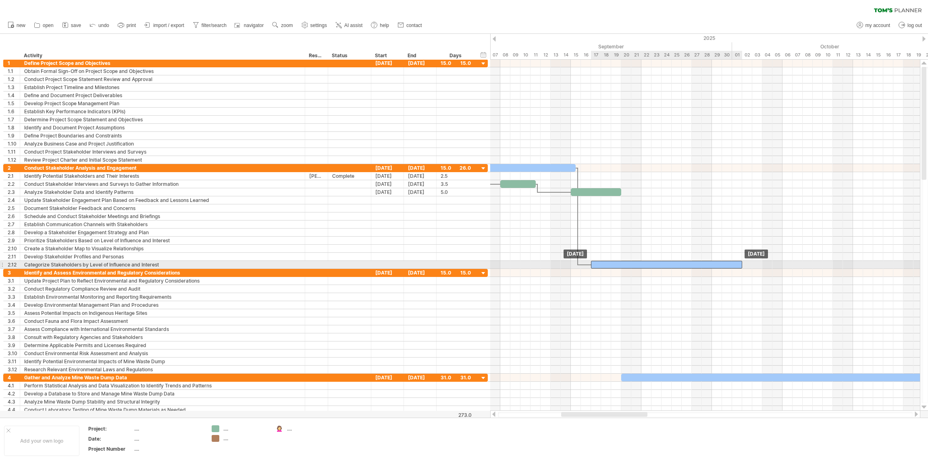
drag, startPoint x: 528, startPoint y: 271, endPoint x: 598, endPoint y: 262, distance: 70.3
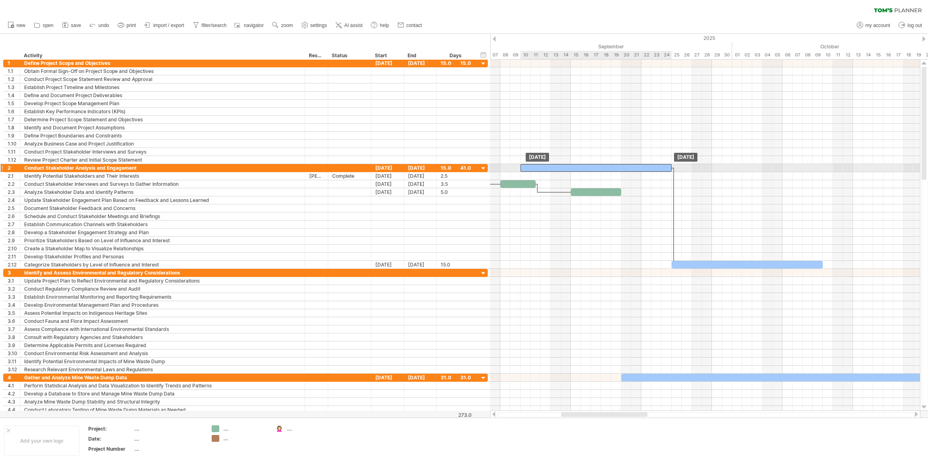
drag, startPoint x: 549, startPoint y: 168, endPoint x: 646, endPoint y: 166, distance: 97.2
click at [646, 166] on div at bounding box center [596, 168] width 151 height 8
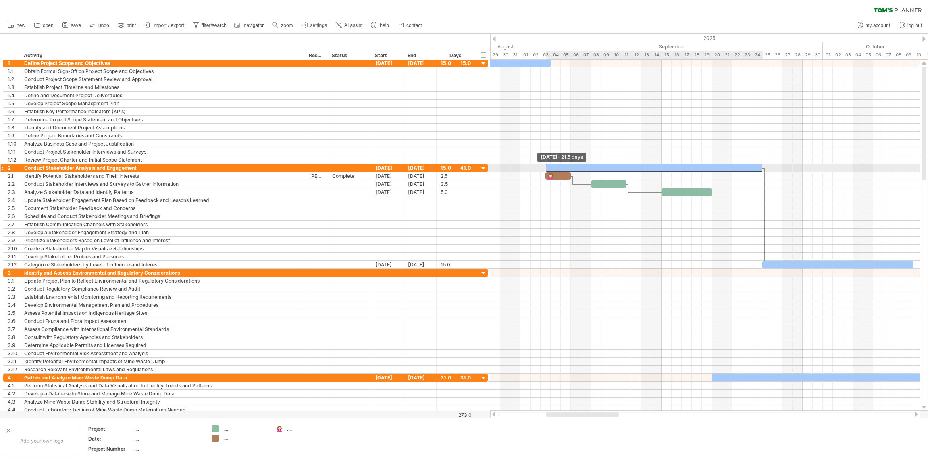
drag, startPoint x: 521, startPoint y: 167, endPoint x: 546, endPoint y: 167, distance: 25.4
click at [546, 167] on span at bounding box center [545, 168] width 3 height 8
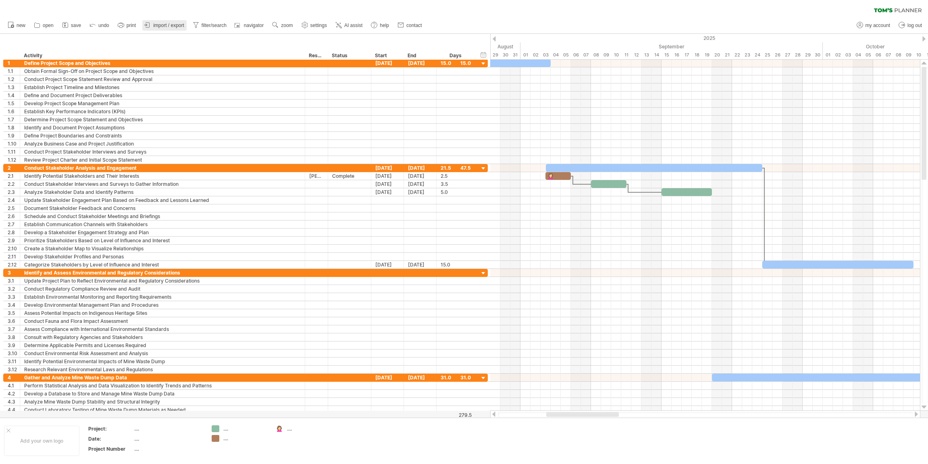
click at [163, 25] on span "import / export" at bounding box center [168, 26] width 31 height 6
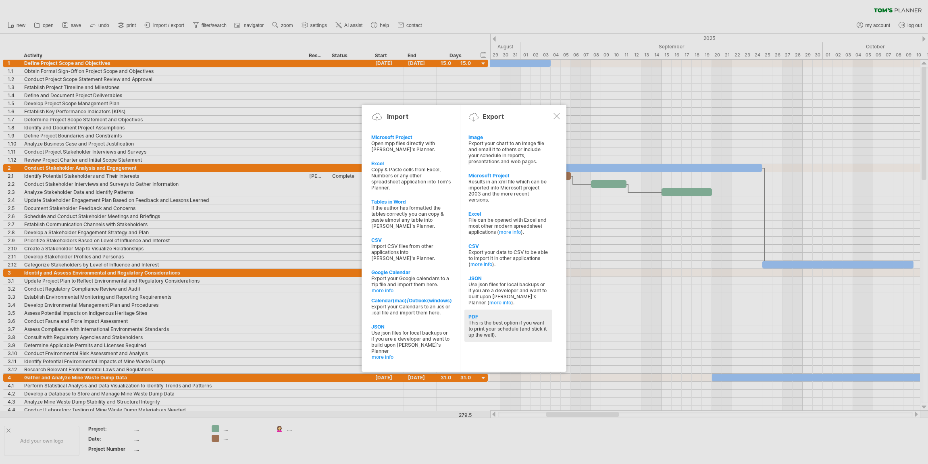
click at [486, 323] on div "This is the best option if you want to print your schedule (and stick it up the…" at bounding box center [509, 329] width 80 height 18
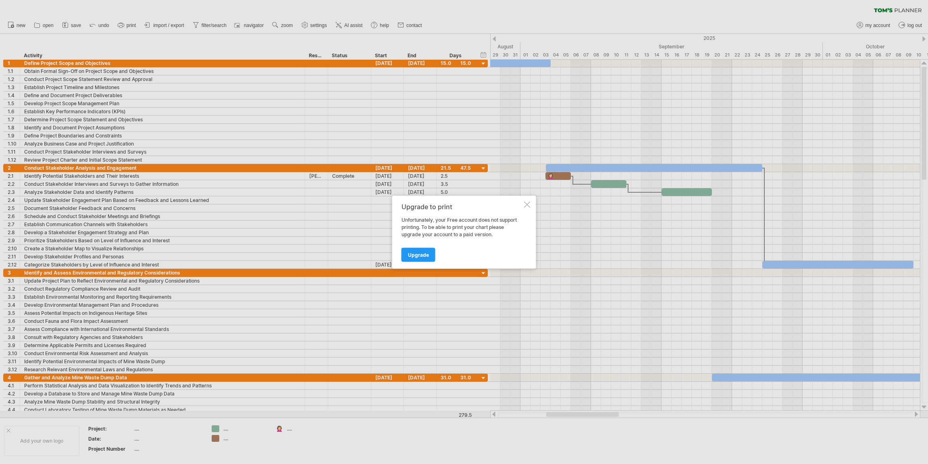
click at [527, 203] on div at bounding box center [527, 204] width 6 height 6
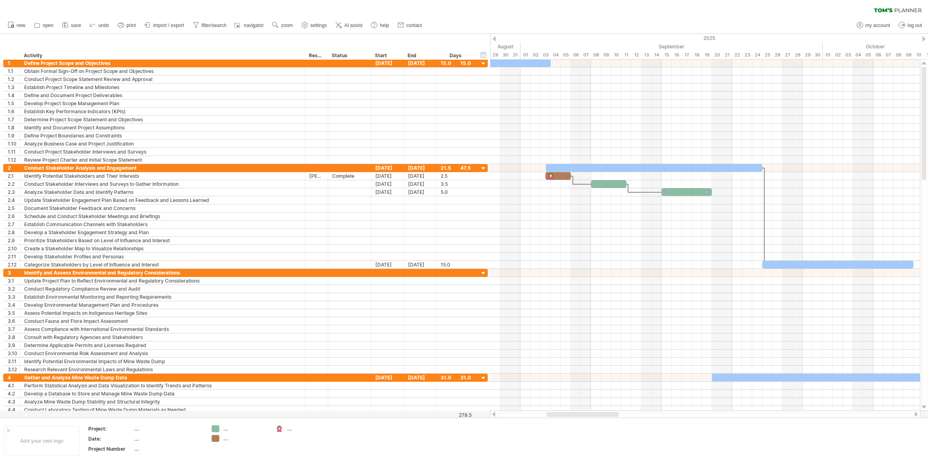
click at [166, 22] on link "import / export" at bounding box center [164, 25] width 44 height 10
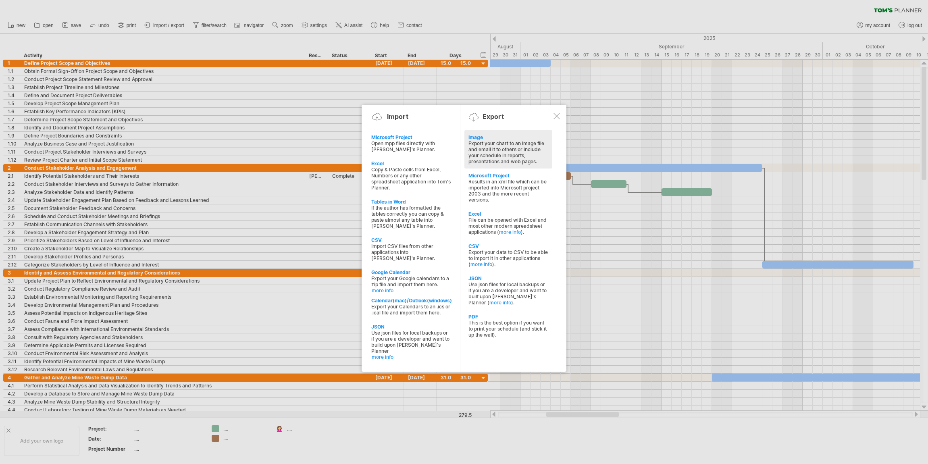
click at [487, 148] on div "Export your chart to an image file and email it to others or include your sched…" at bounding box center [509, 152] width 80 height 24
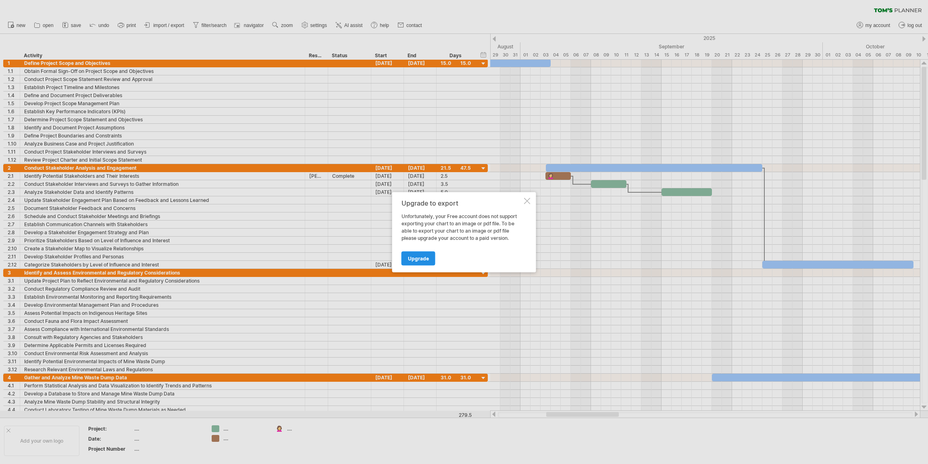
click at [426, 258] on span "Upgrade" at bounding box center [418, 258] width 21 height 6
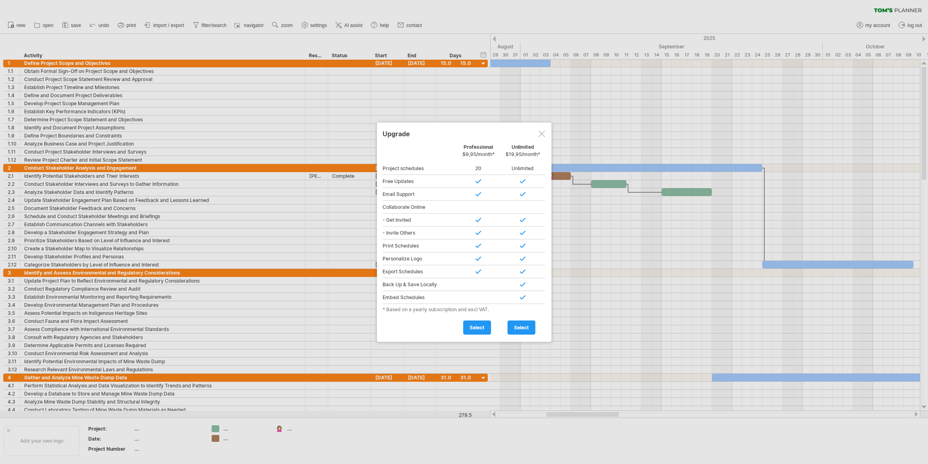
click at [542, 133] on div at bounding box center [542, 134] width 6 height 6
